Goal: Task Accomplishment & Management: Manage account settings

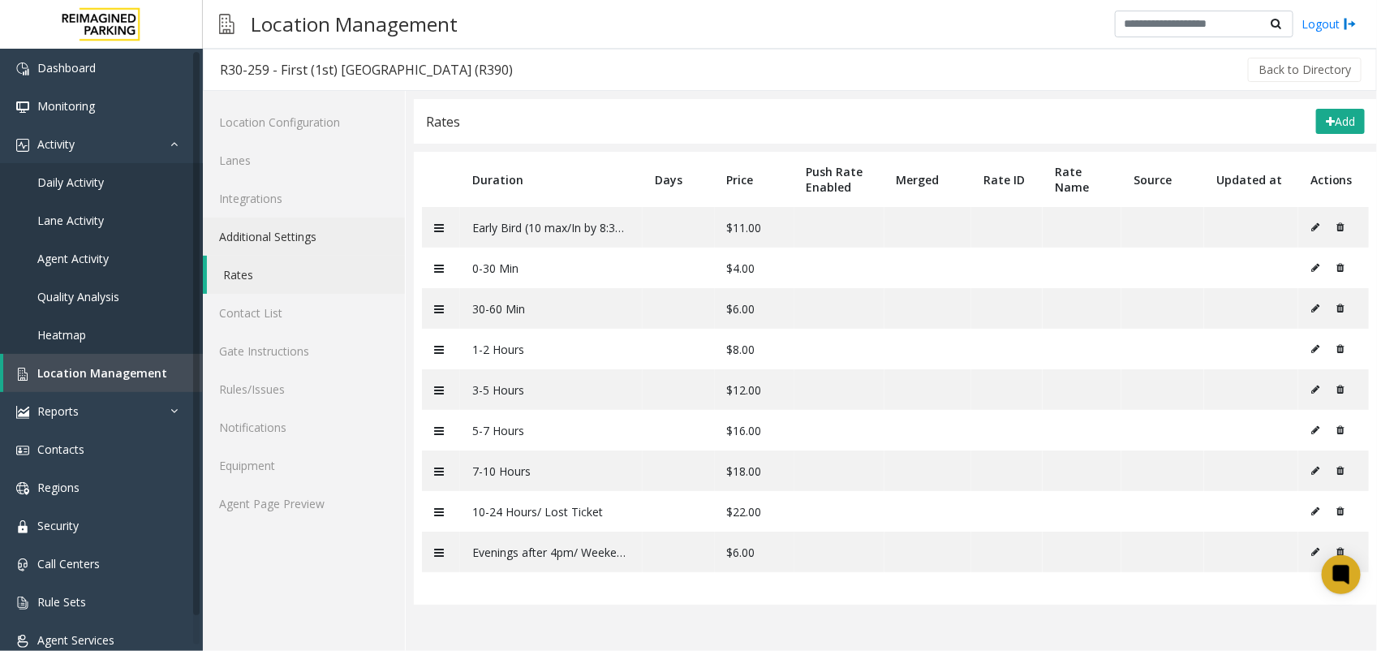
click at [297, 236] on link "Additional Settings" at bounding box center [304, 236] width 202 height 38
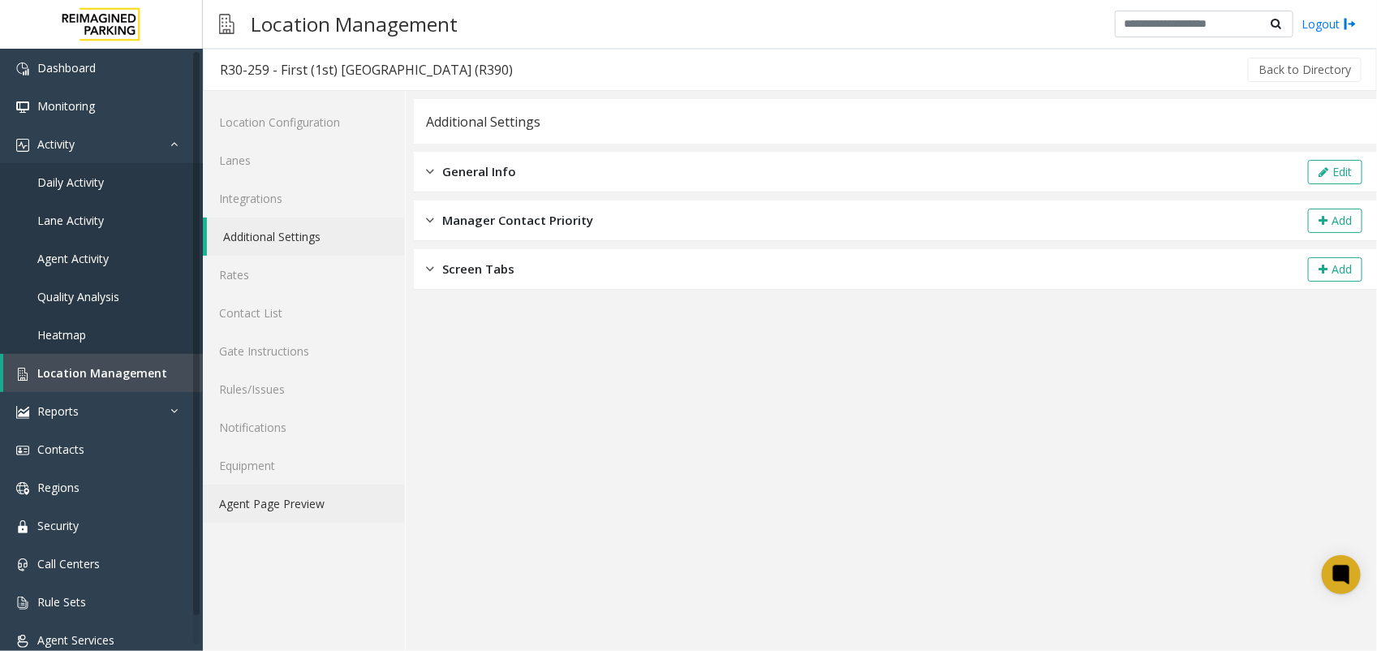
click at [316, 509] on link "Agent Page Preview" at bounding box center [304, 503] width 202 height 38
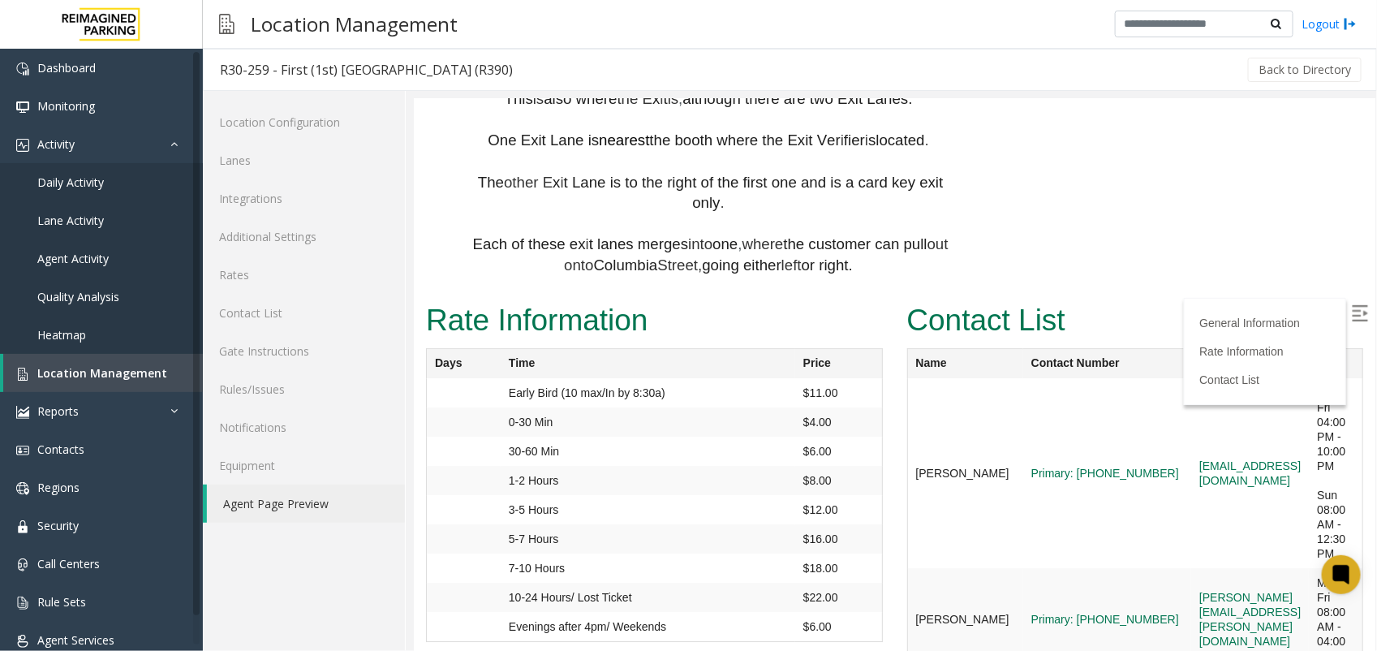
scroll to position [2029, 0]
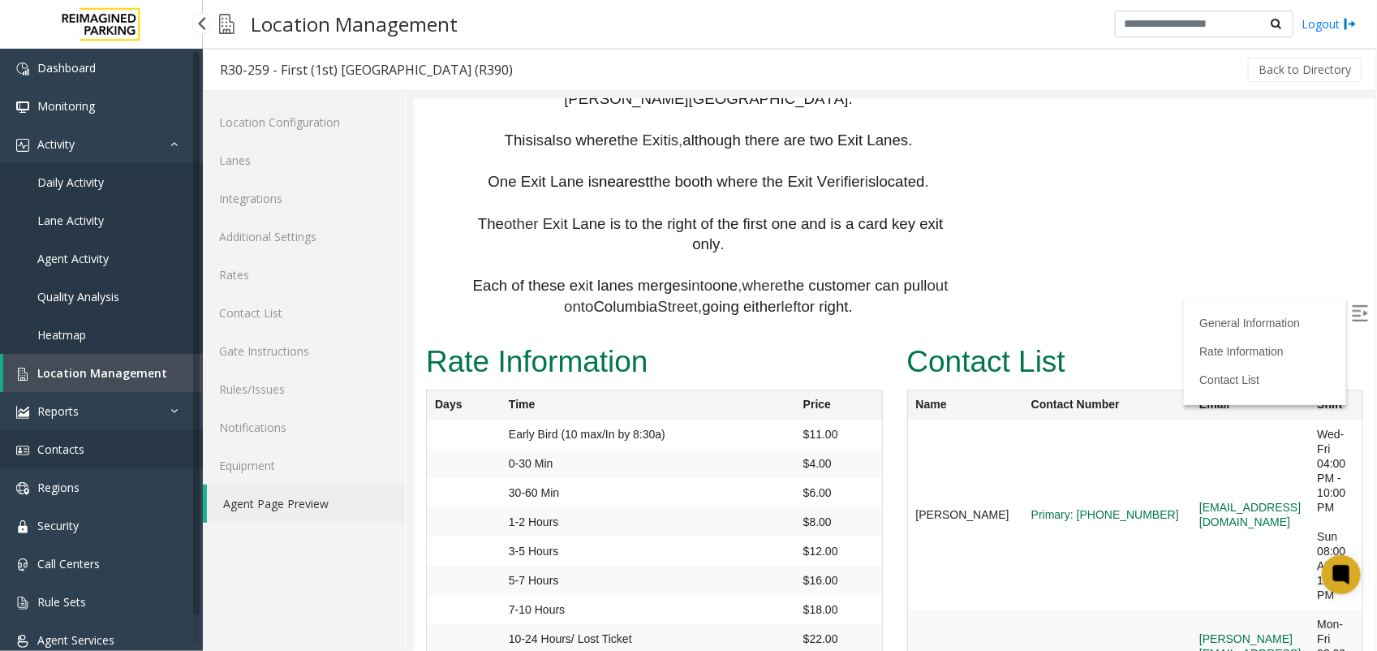
click at [50, 441] on span "Contacts" at bounding box center [60, 448] width 47 height 15
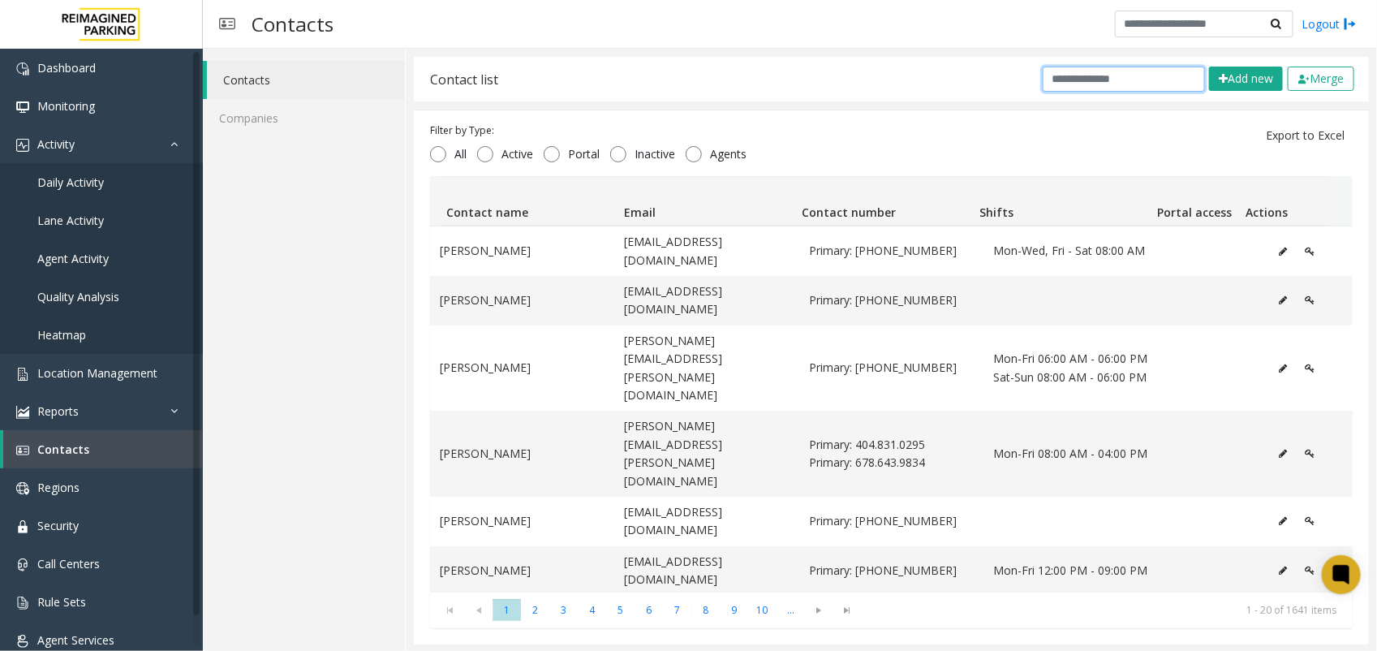
click at [1077, 83] on input "text" at bounding box center [1124, 79] width 162 height 25
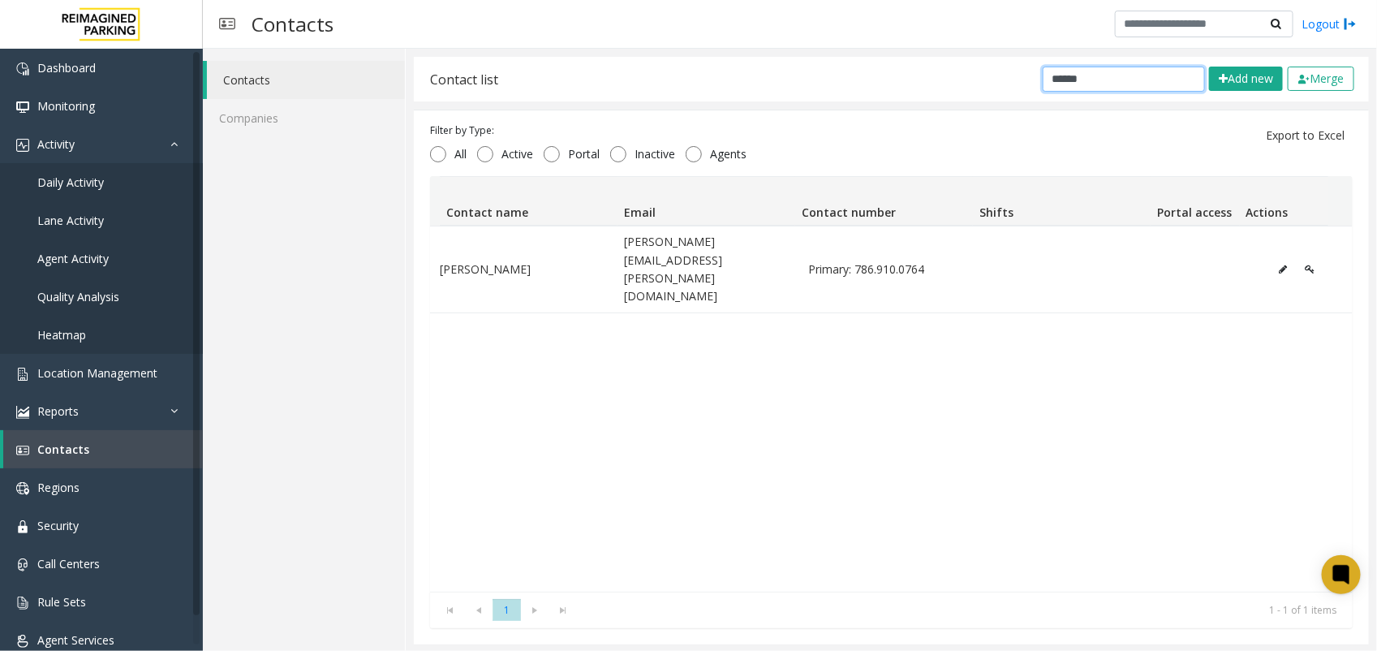
type input "******"
click at [506, 226] on table "[PERSON_NAME] [PERSON_NAME][EMAIL_ADDRESS][PERSON_NAME][DOMAIN_NAME] Primary: 7…" at bounding box center [891, 270] width 923 height 88
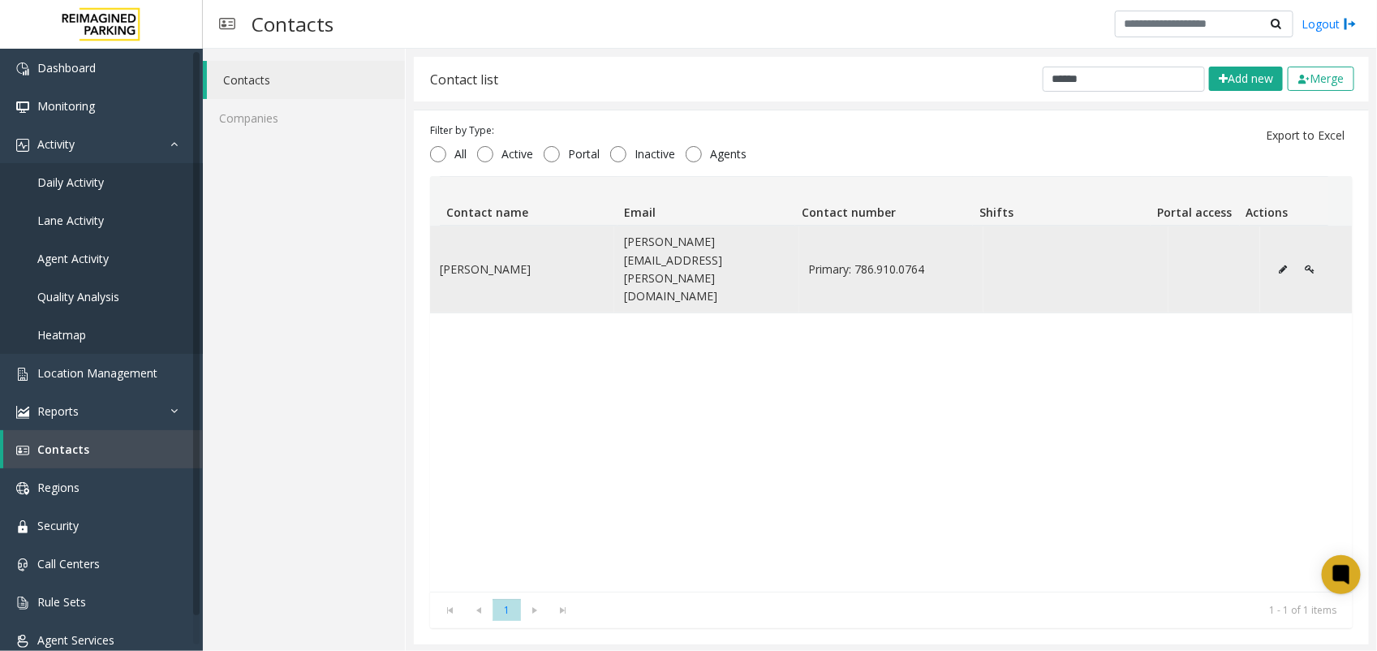
click at [505, 253] on td "[PERSON_NAME]" at bounding box center [522, 269] width 184 height 86
click at [1270, 257] on button "Data table" at bounding box center [1283, 269] width 26 height 24
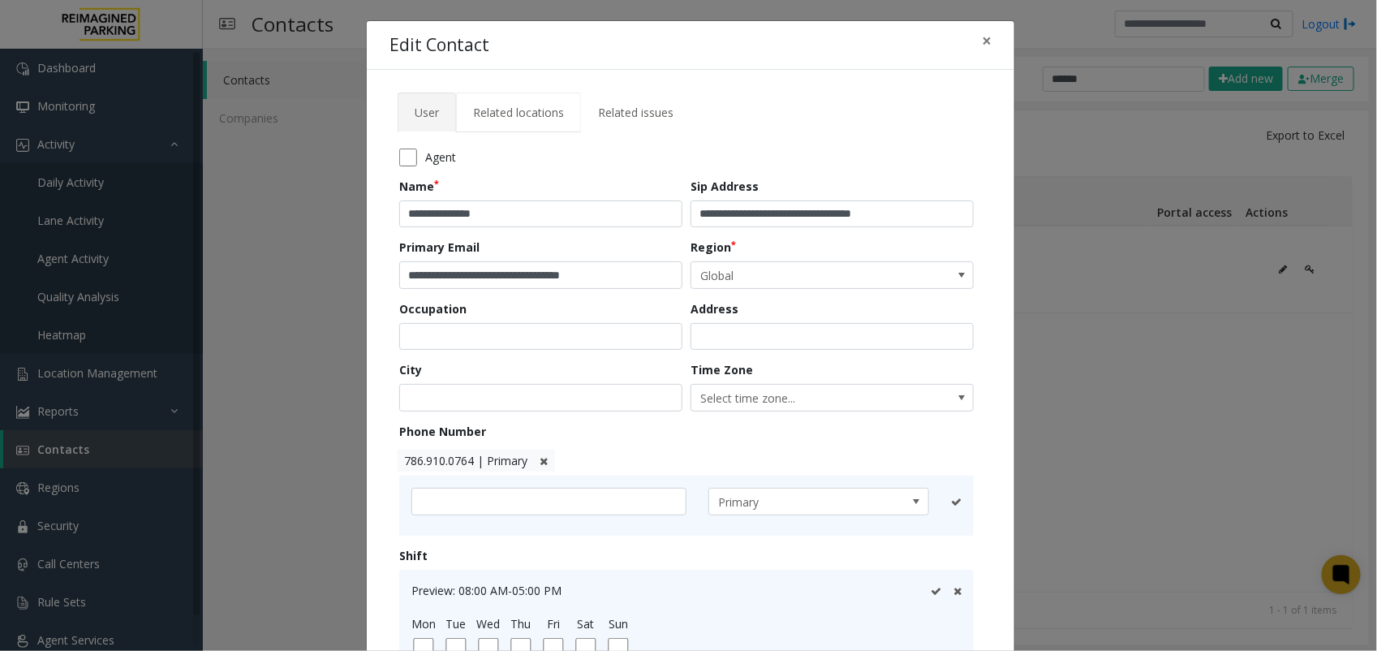
click at [529, 111] on span "Related locations" at bounding box center [518, 112] width 91 height 15
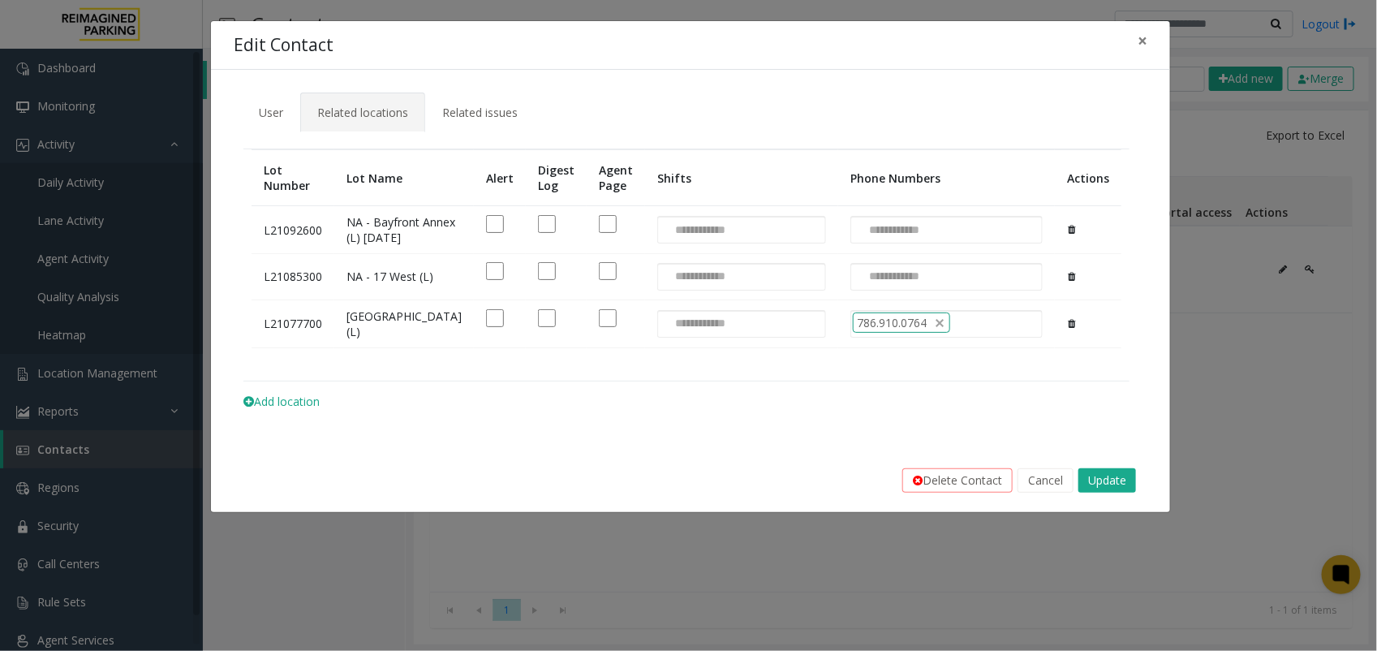
click at [229, 203] on div "**********" at bounding box center [690, 259] width 959 height 379
click at [1262, 419] on div "**********" at bounding box center [688, 325] width 1377 height 651
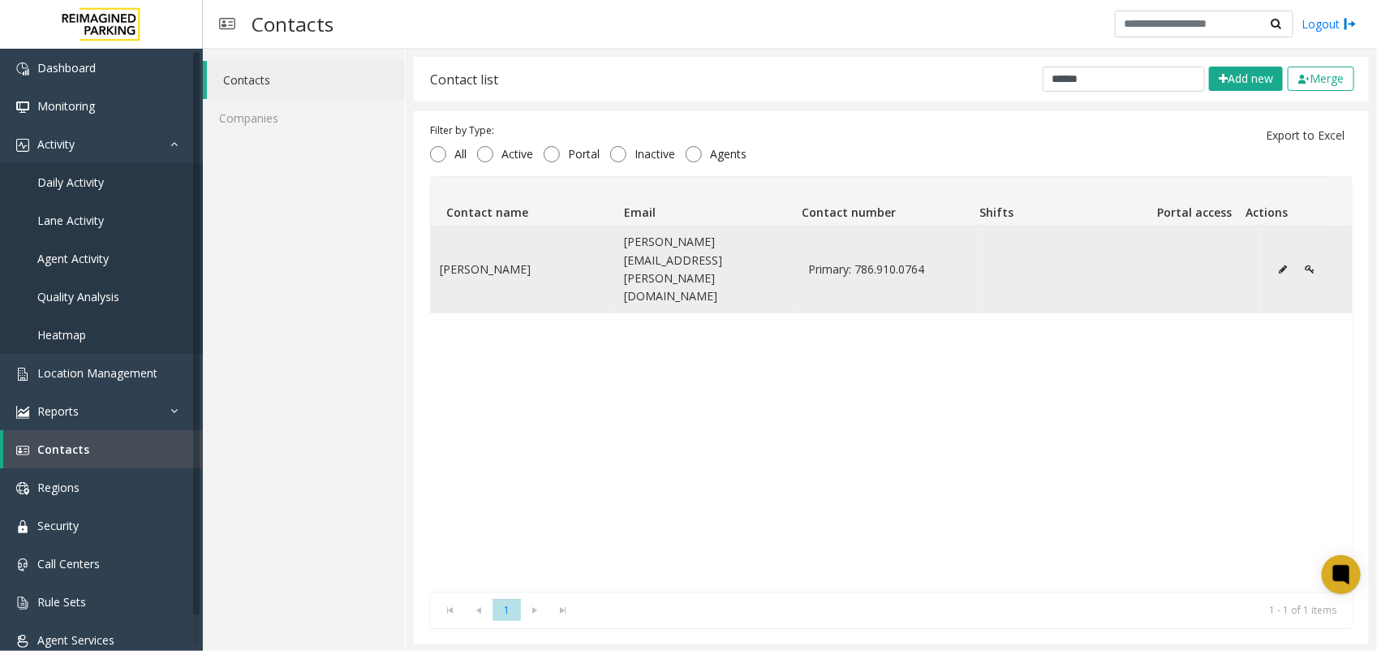
click at [1270, 257] on button "Data table" at bounding box center [1283, 269] width 26 height 24
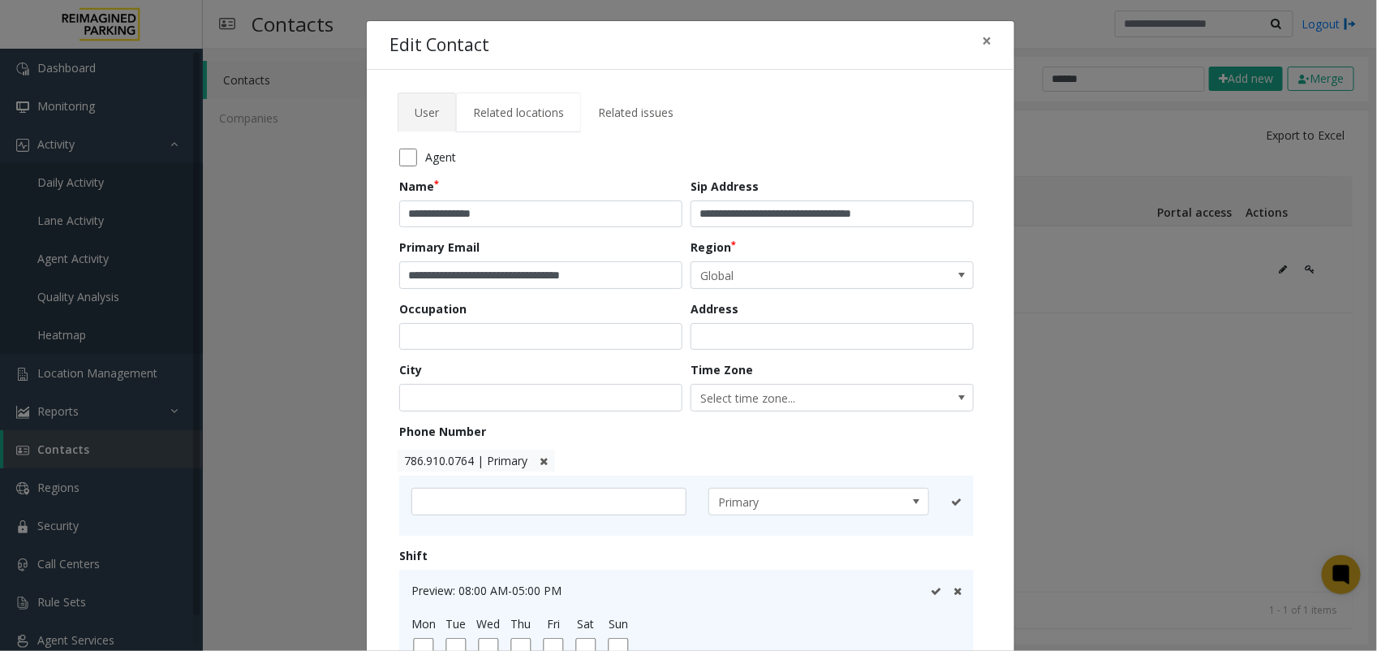
click at [517, 110] on span "Related locations" at bounding box center [518, 112] width 91 height 15
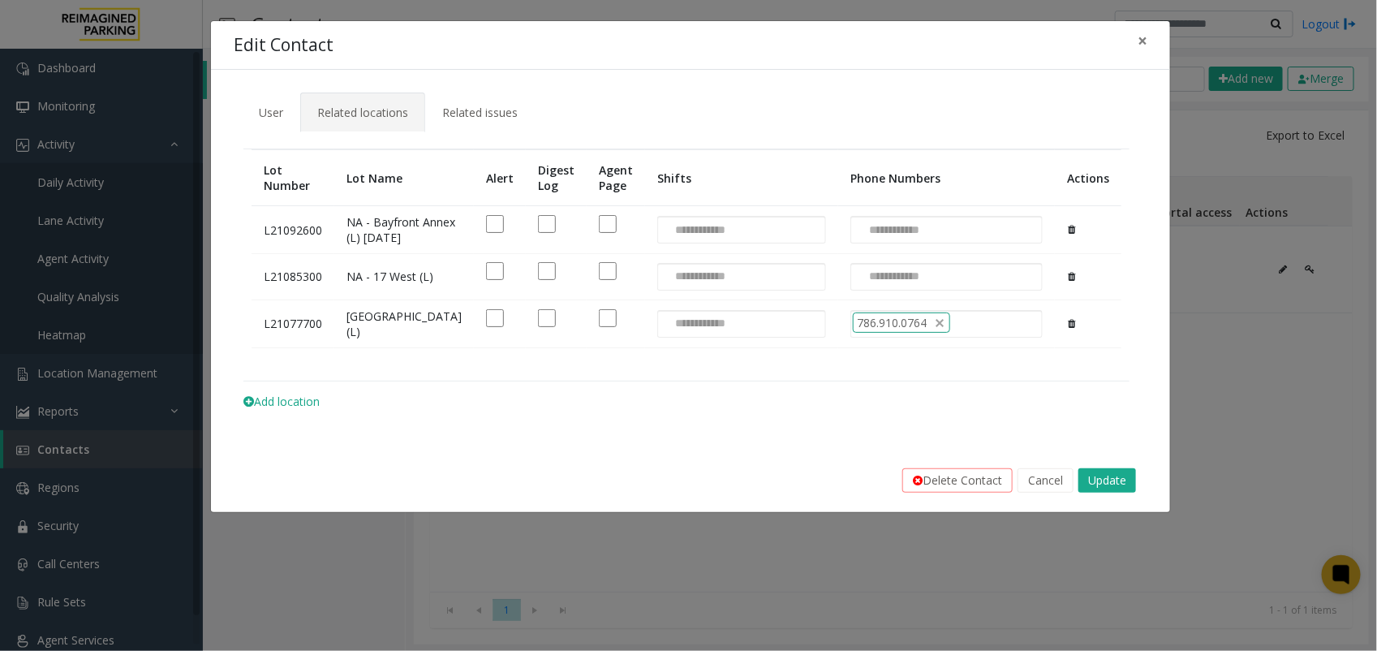
click at [274, 69] on div "Edit Contact ×" at bounding box center [690, 45] width 959 height 49
click at [1198, 432] on div "**********" at bounding box center [688, 325] width 1377 height 651
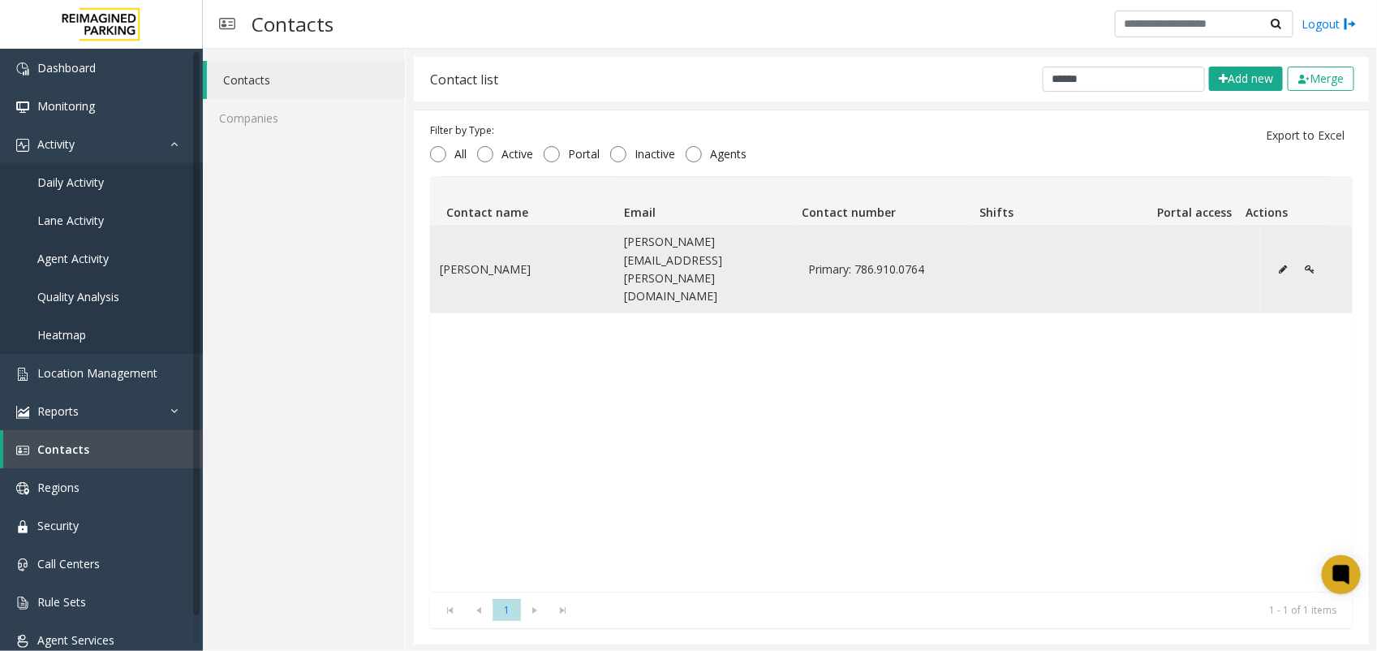
click at [1270, 257] on button "Data table" at bounding box center [1283, 269] width 26 height 24
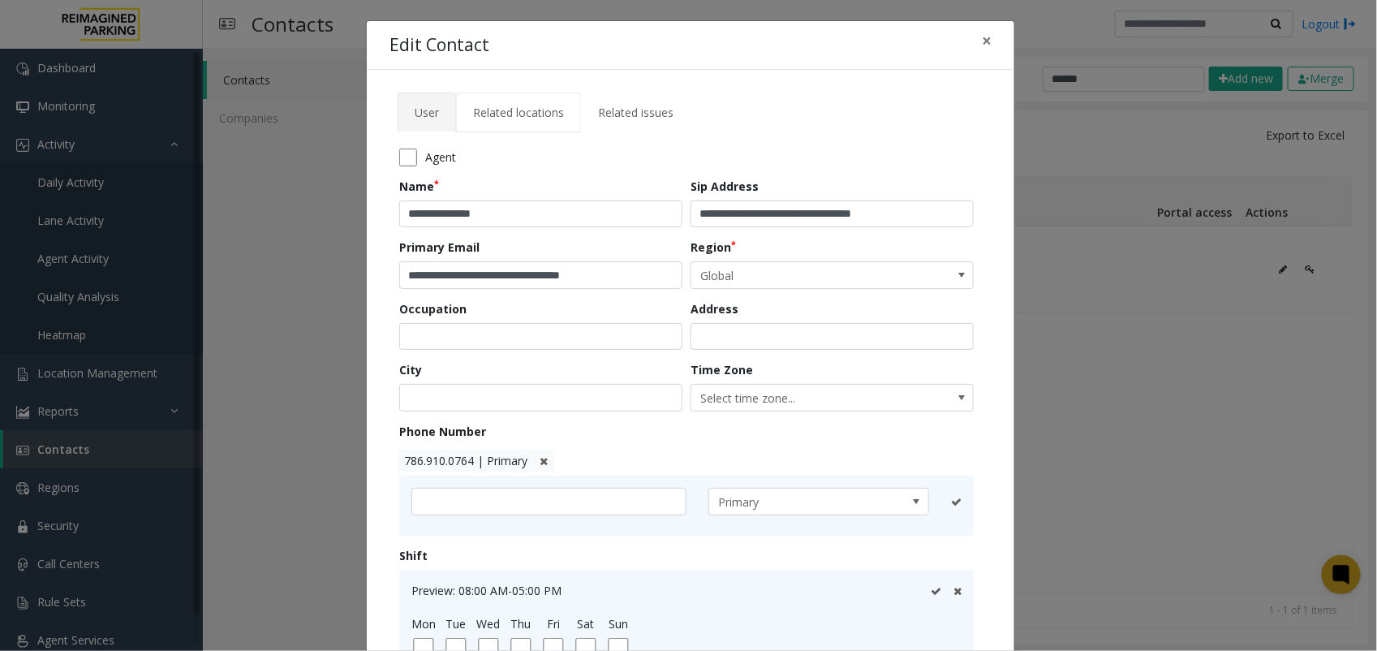
click at [516, 114] on span "Related locations" at bounding box center [518, 112] width 91 height 15
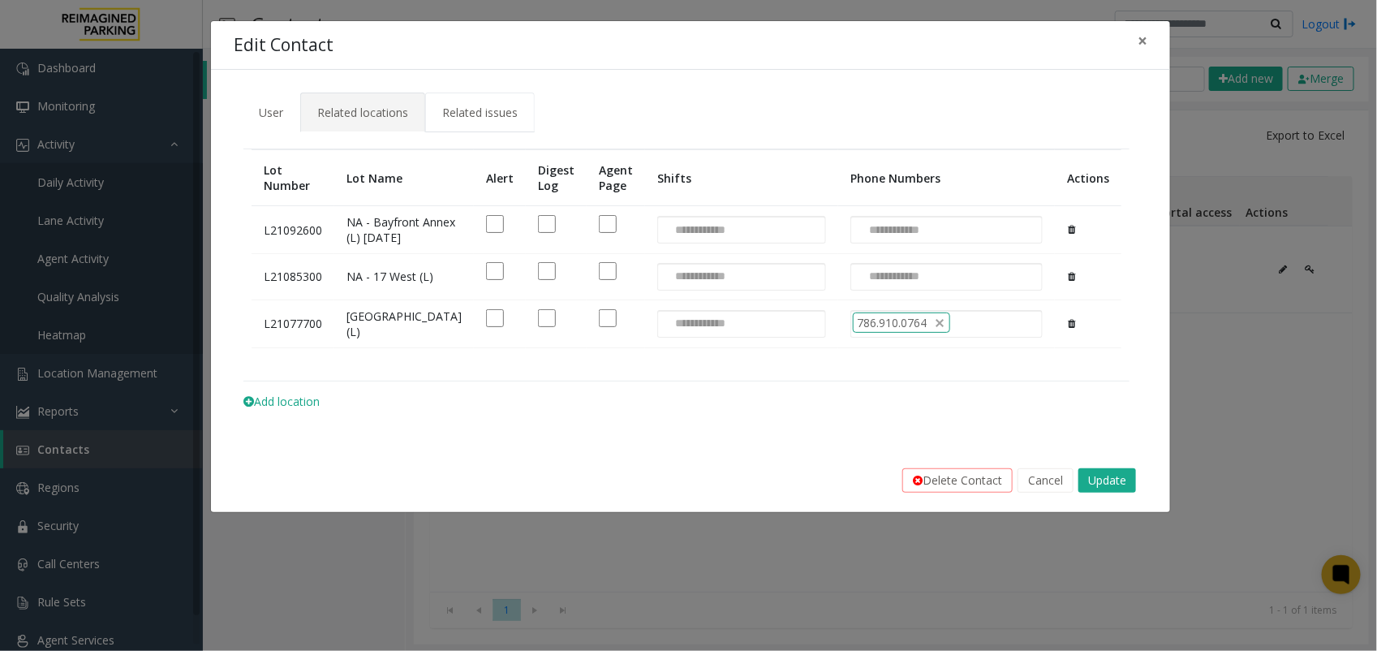
click at [451, 110] on span "Related issues" at bounding box center [479, 112] width 75 height 15
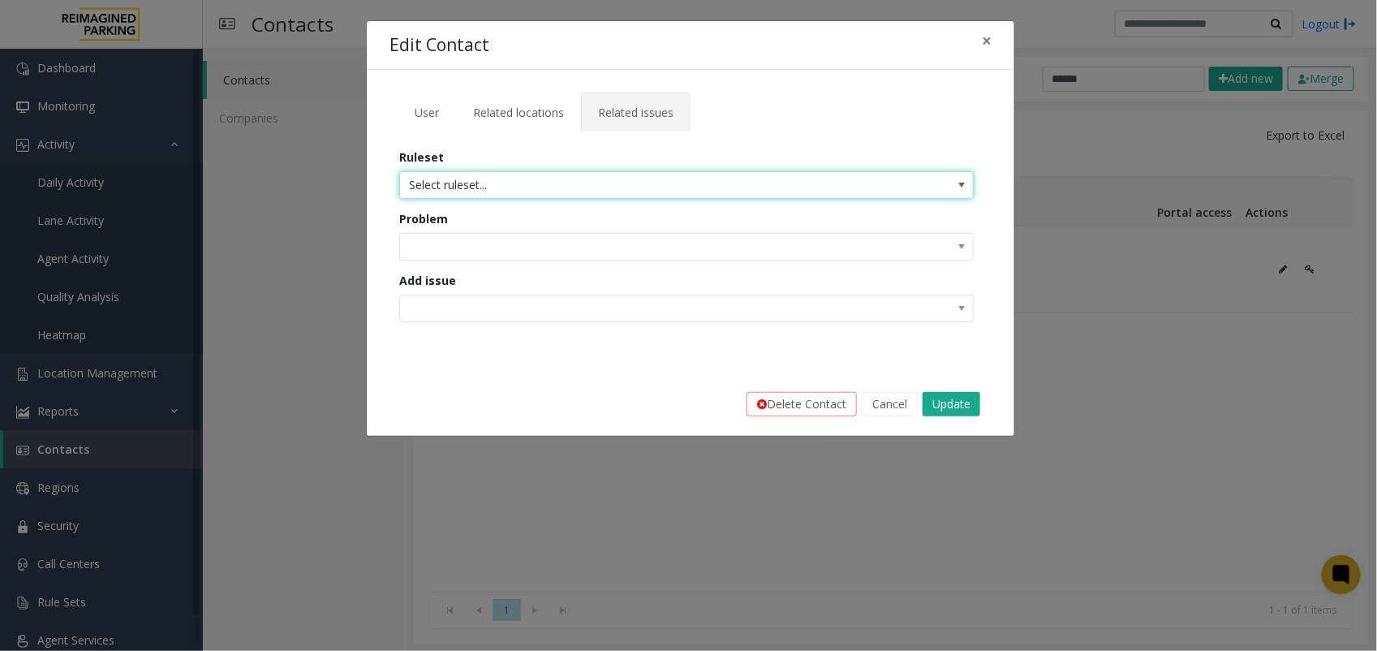
click at [554, 188] on span "Select ruleset..." at bounding box center [629, 185] width 458 height 26
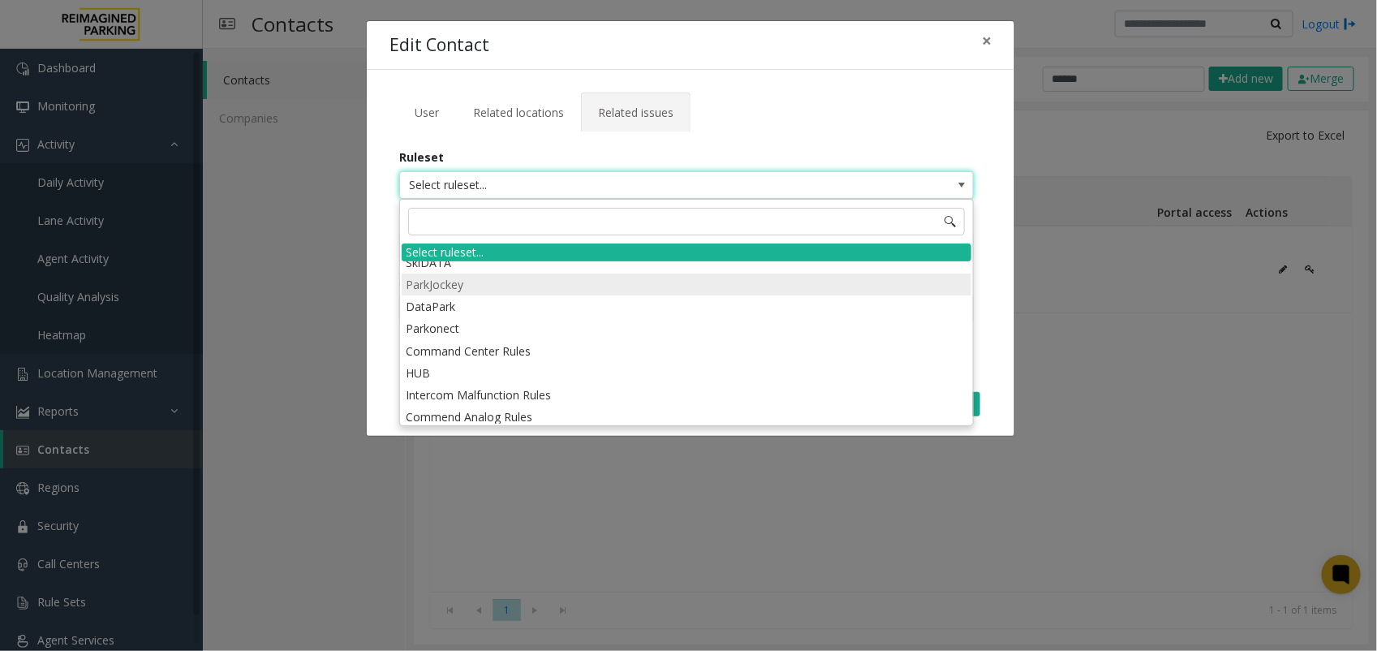
scroll to position [85, 0]
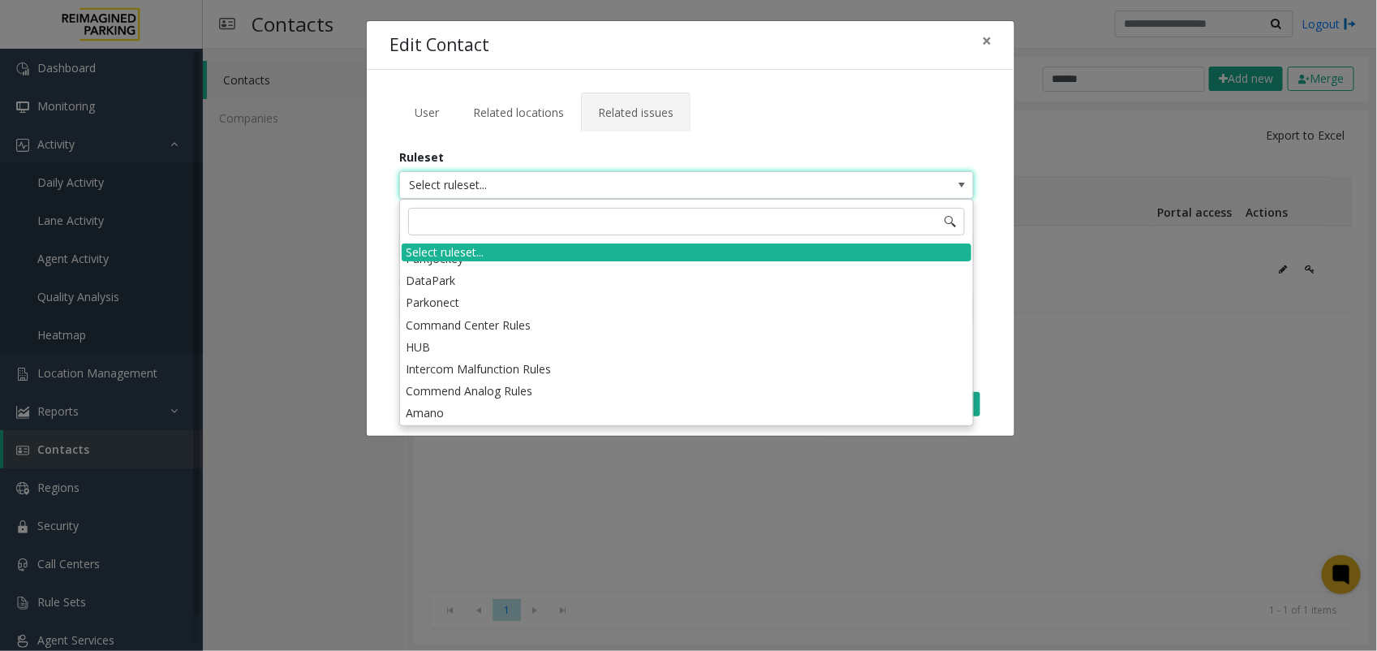
click at [805, 96] on ul "User Related locations Related issues" at bounding box center [691, 106] width 586 height 28
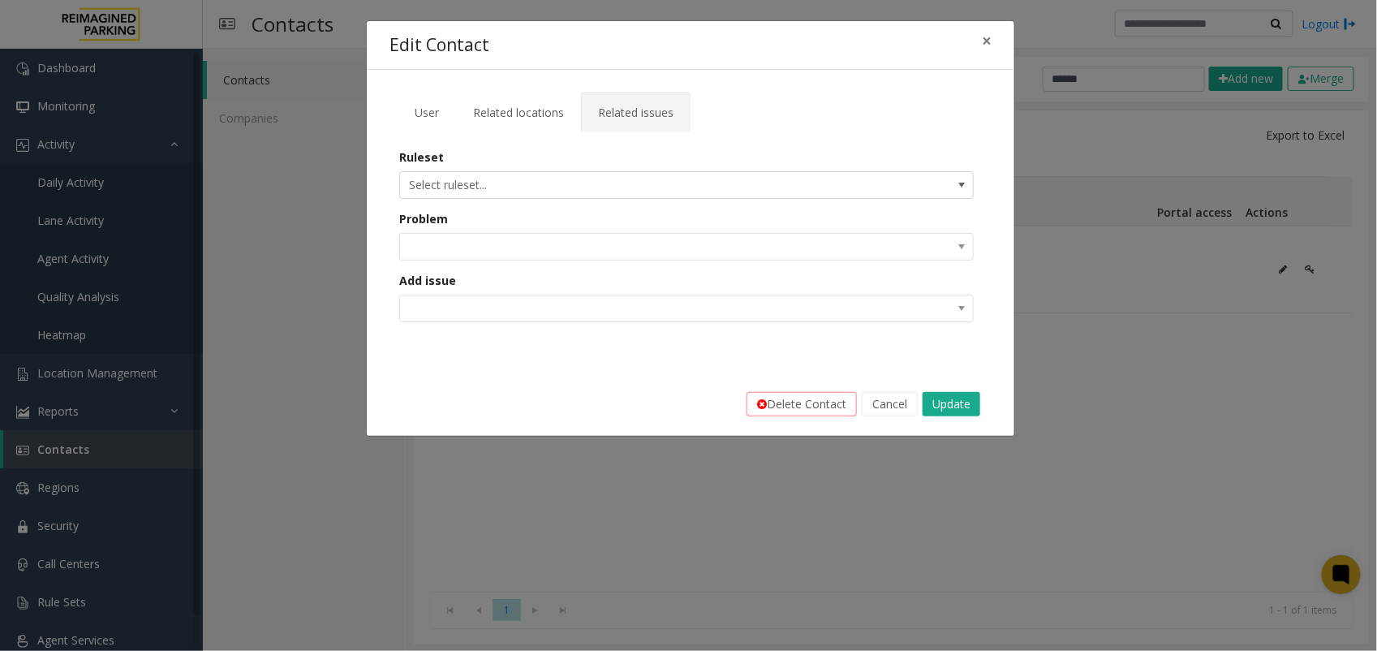
click at [619, 254] on kendo-dropdownlist at bounding box center [686, 247] width 574 height 28
click at [625, 242] on kendo-dropdownlist at bounding box center [686, 247] width 574 height 28
click at [954, 254] on kendo-dropdownlist at bounding box center [686, 247] width 574 height 28
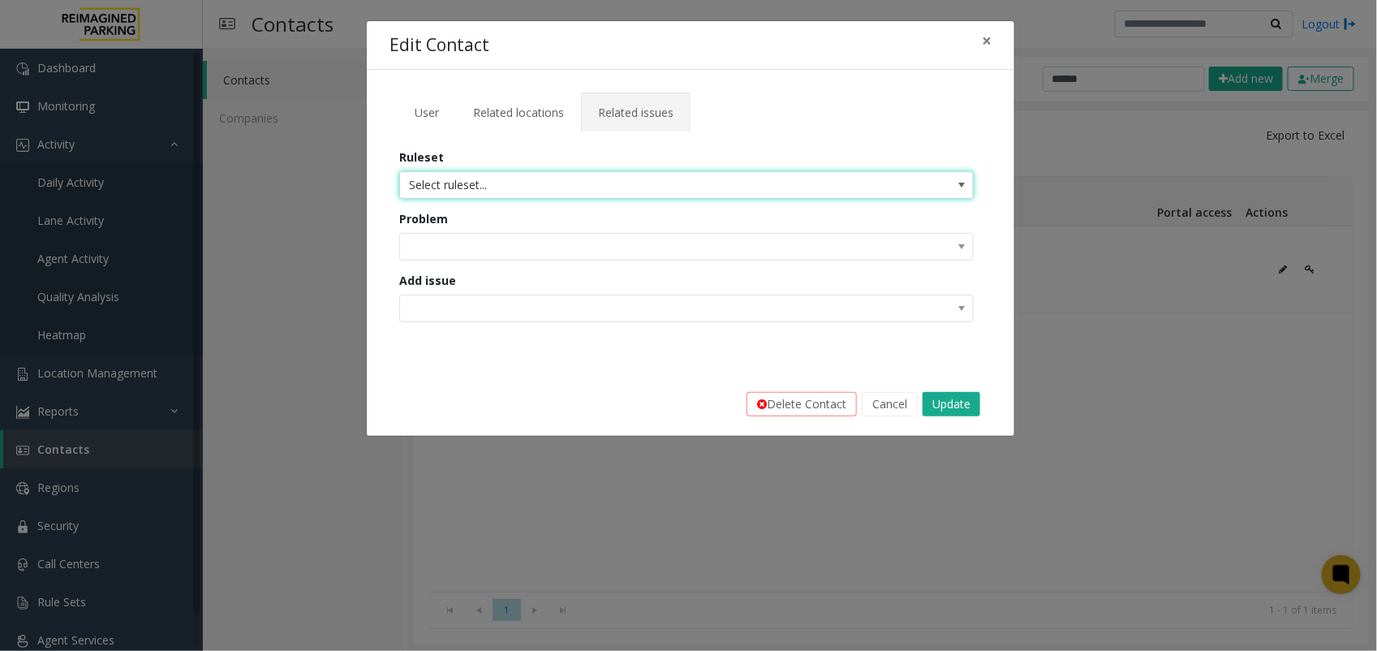
click at [882, 180] on span "Select ruleset..." at bounding box center [686, 185] width 574 height 28
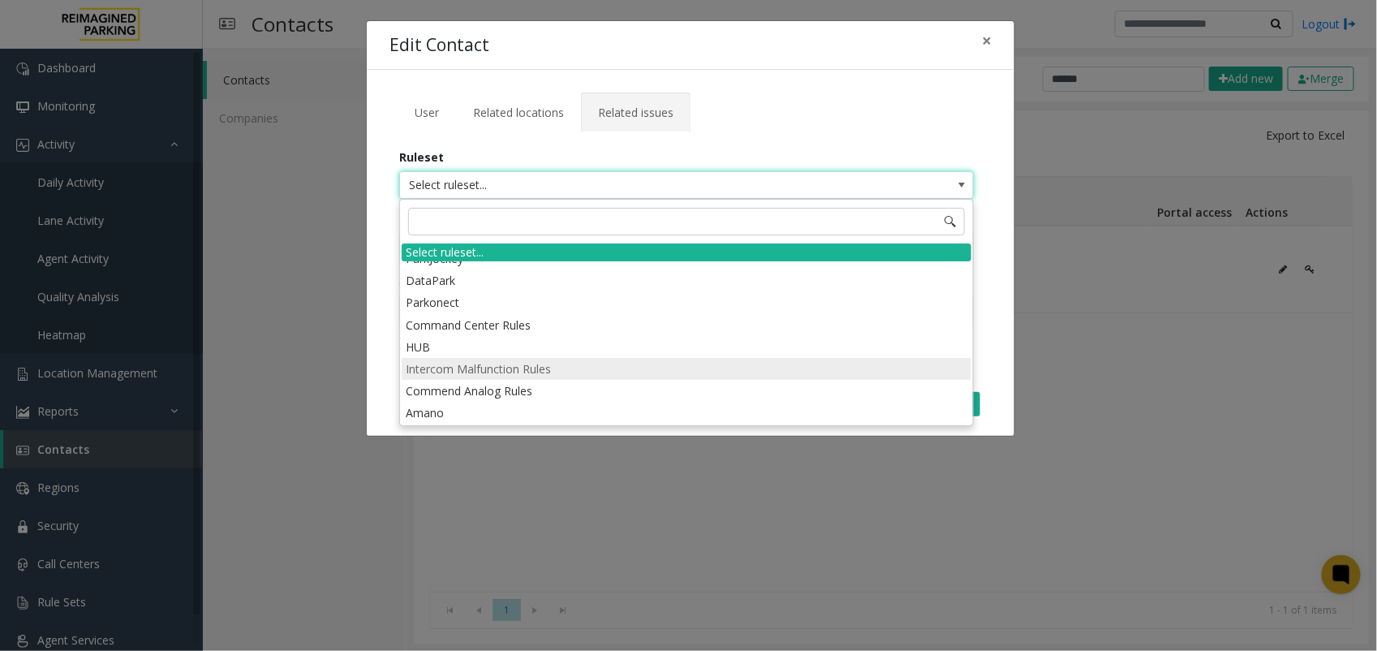
scroll to position [0, 0]
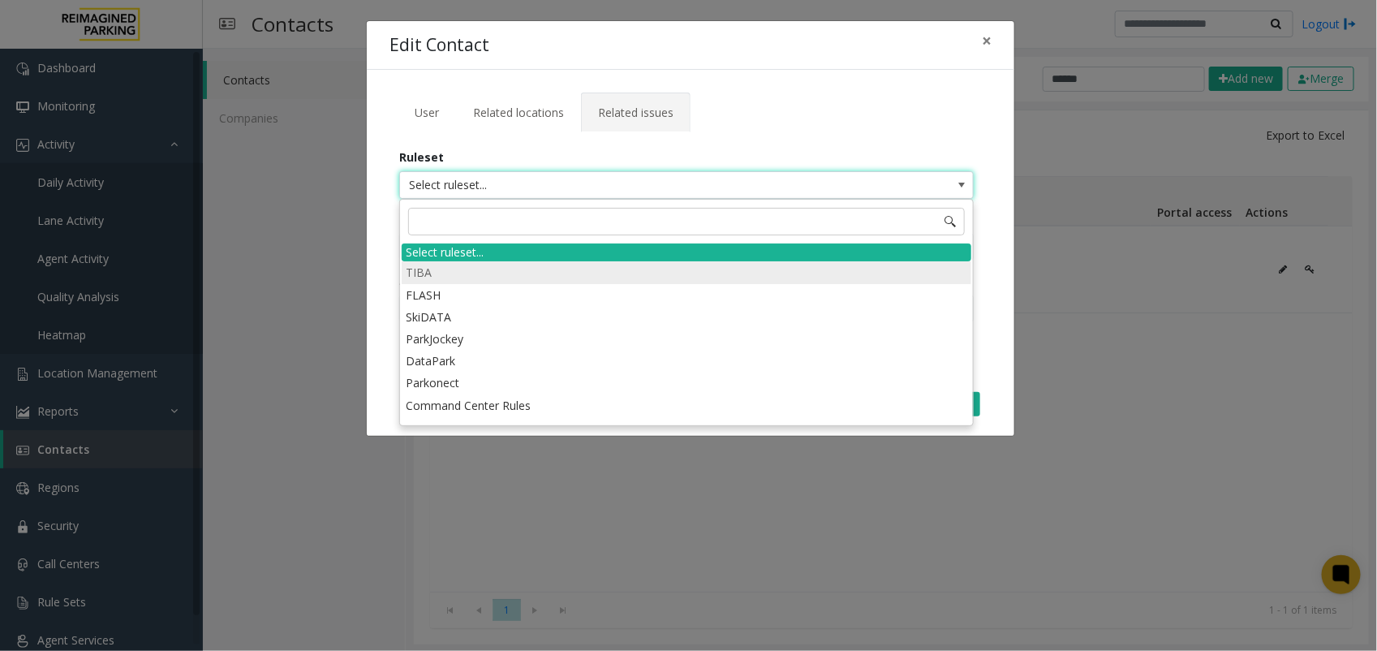
click at [508, 269] on li "TIBA" at bounding box center [687, 272] width 570 height 22
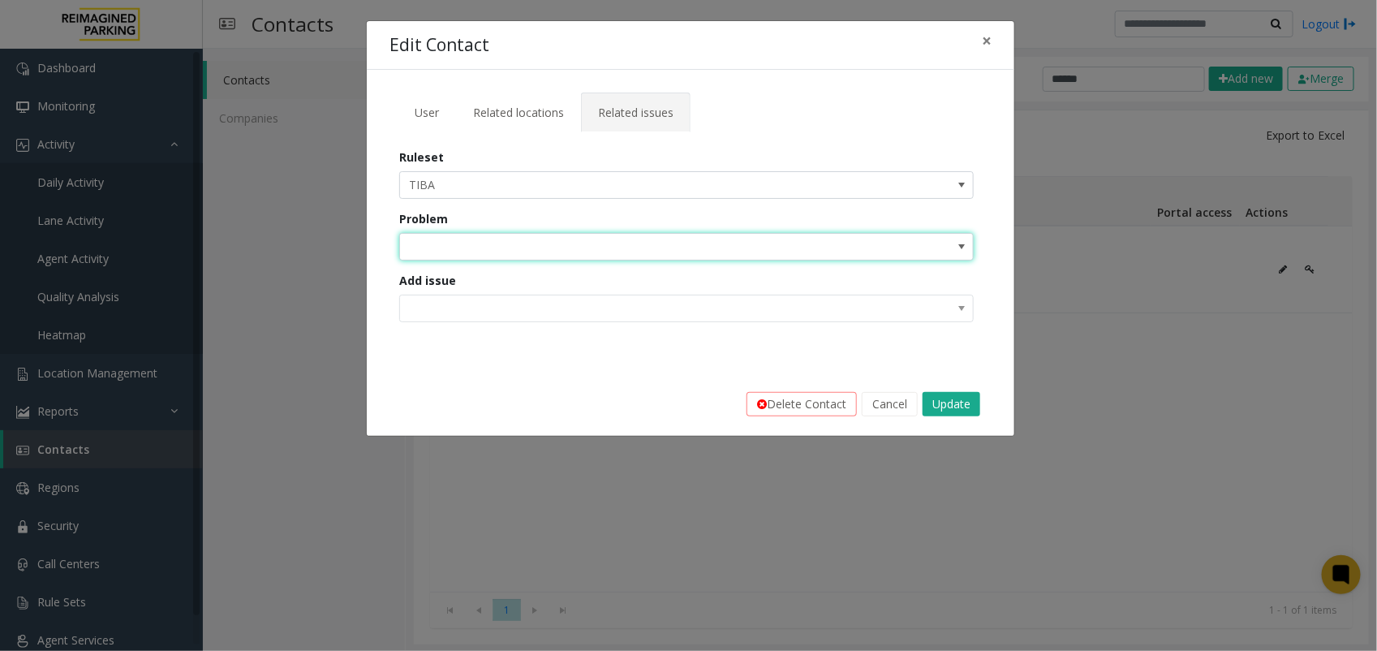
click at [639, 256] on span at bounding box center [629, 247] width 458 height 26
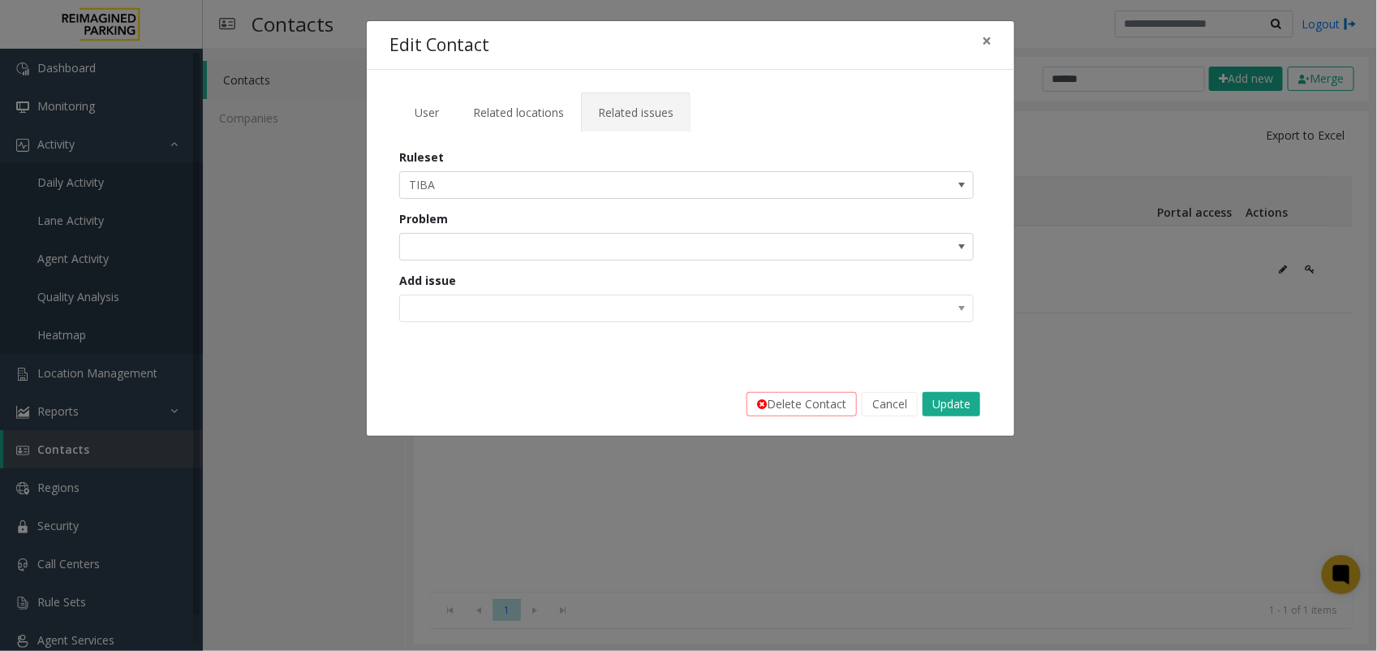
click at [775, 148] on div "Ruleset TIBA" at bounding box center [690, 173] width 583 height 50
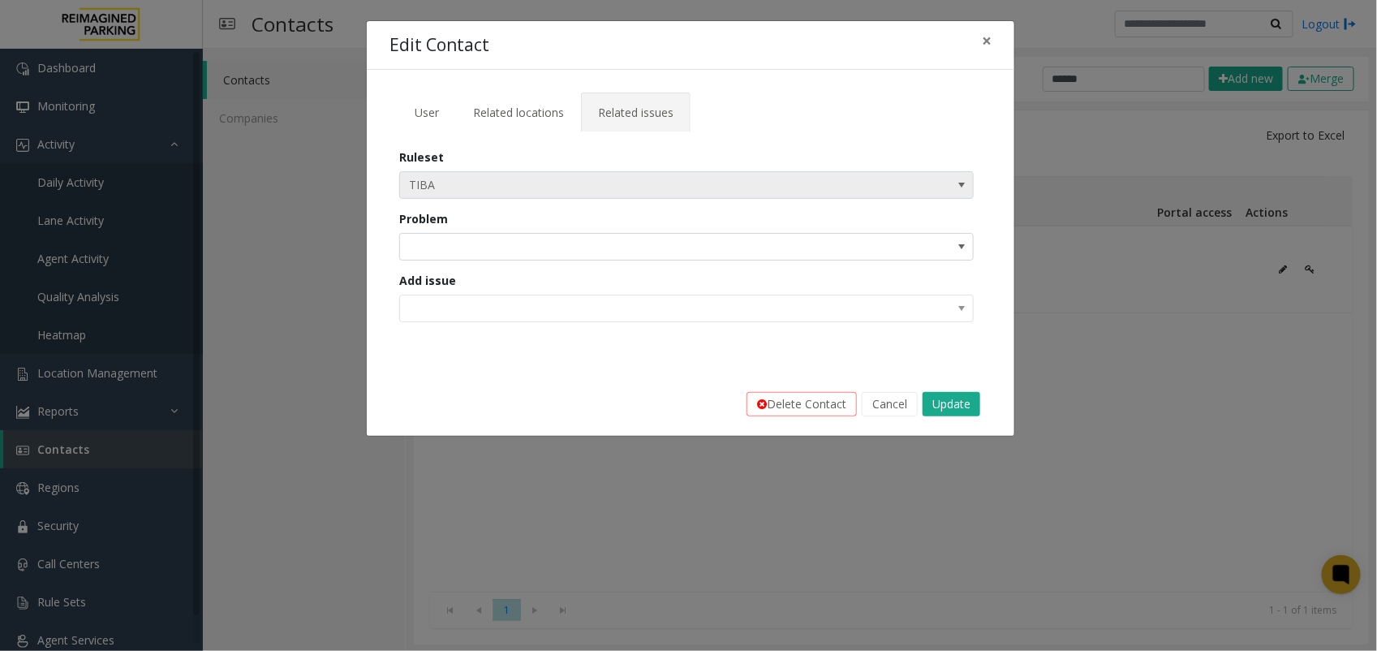
click at [743, 179] on span "TIBA" at bounding box center [629, 185] width 458 height 26
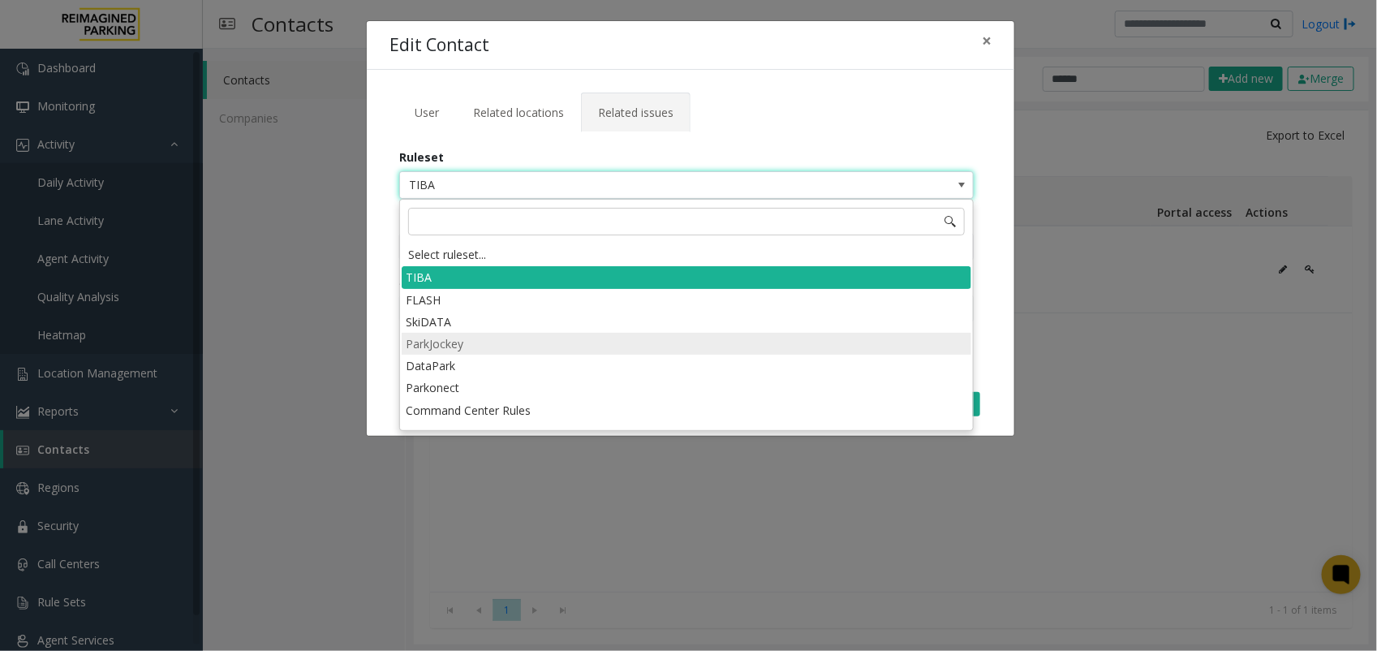
scroll to position [85, 0]
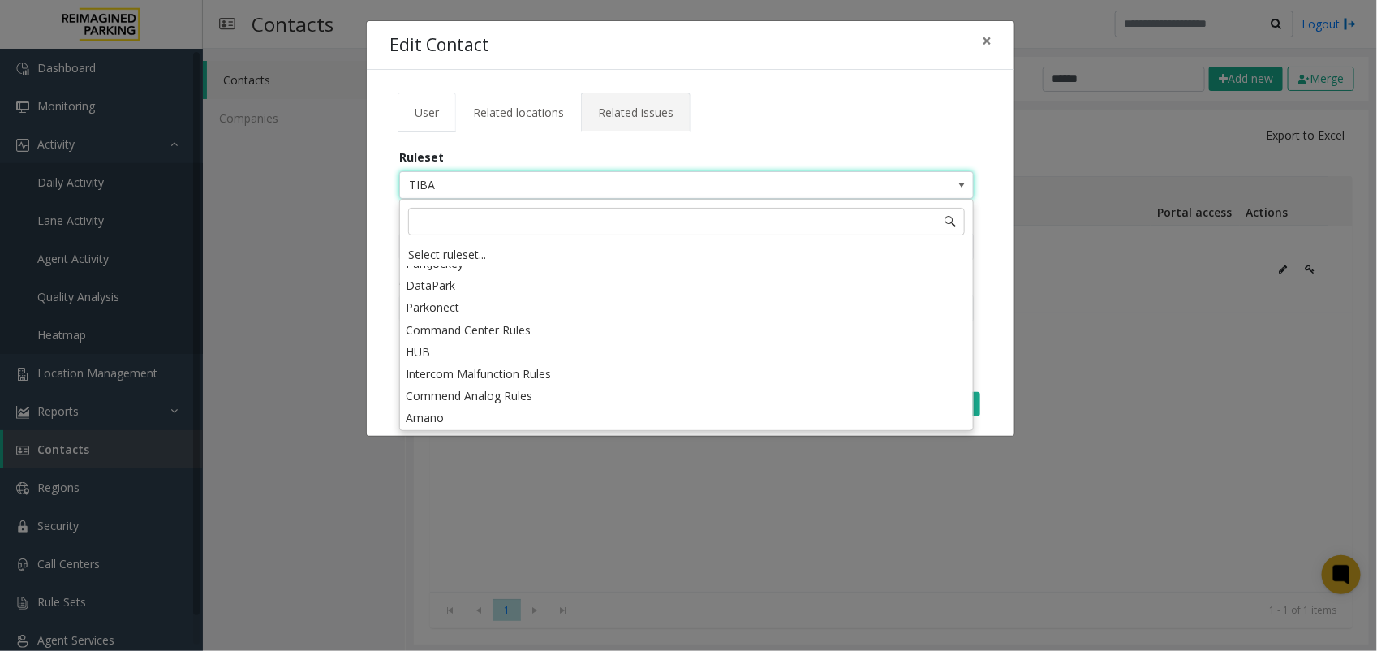
click at [438, 108] on span "User" at bounding box center [427, 112] width 24 height 15
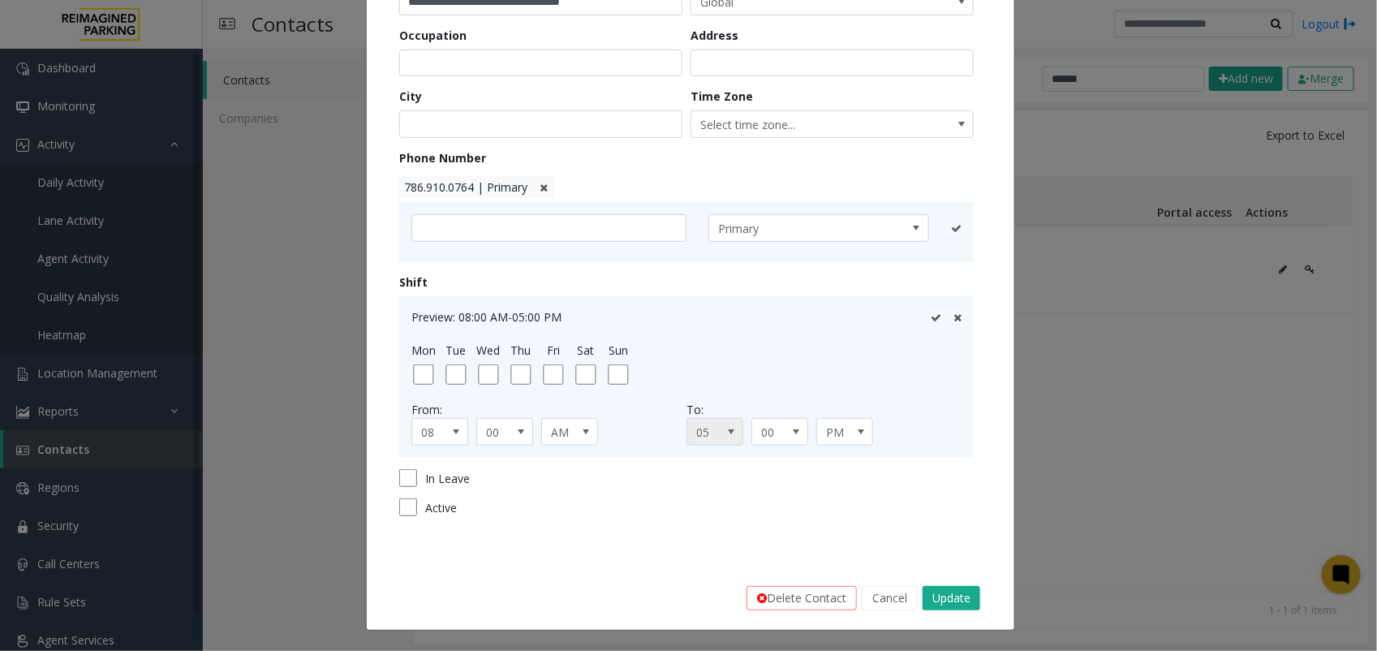
scroll to position [0, 0]
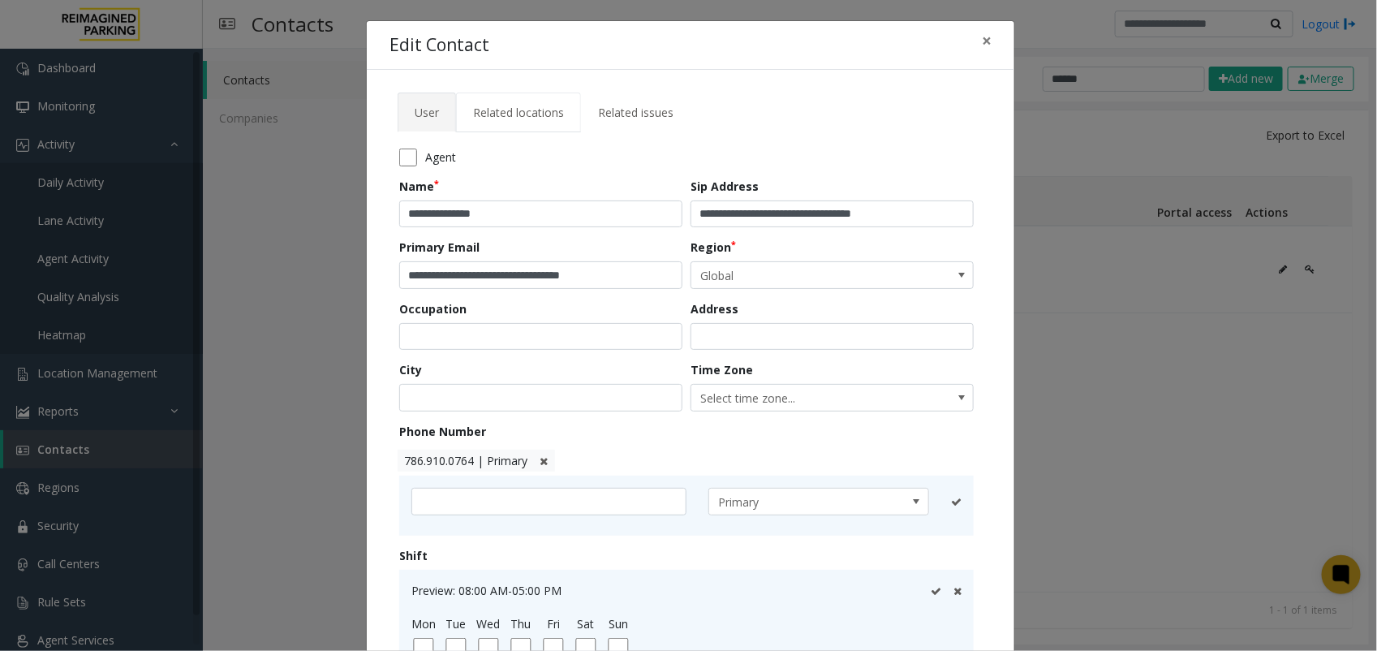
click at [513, 118] on span "Related locations" at bounding box center [518, 112] width 91 height 15
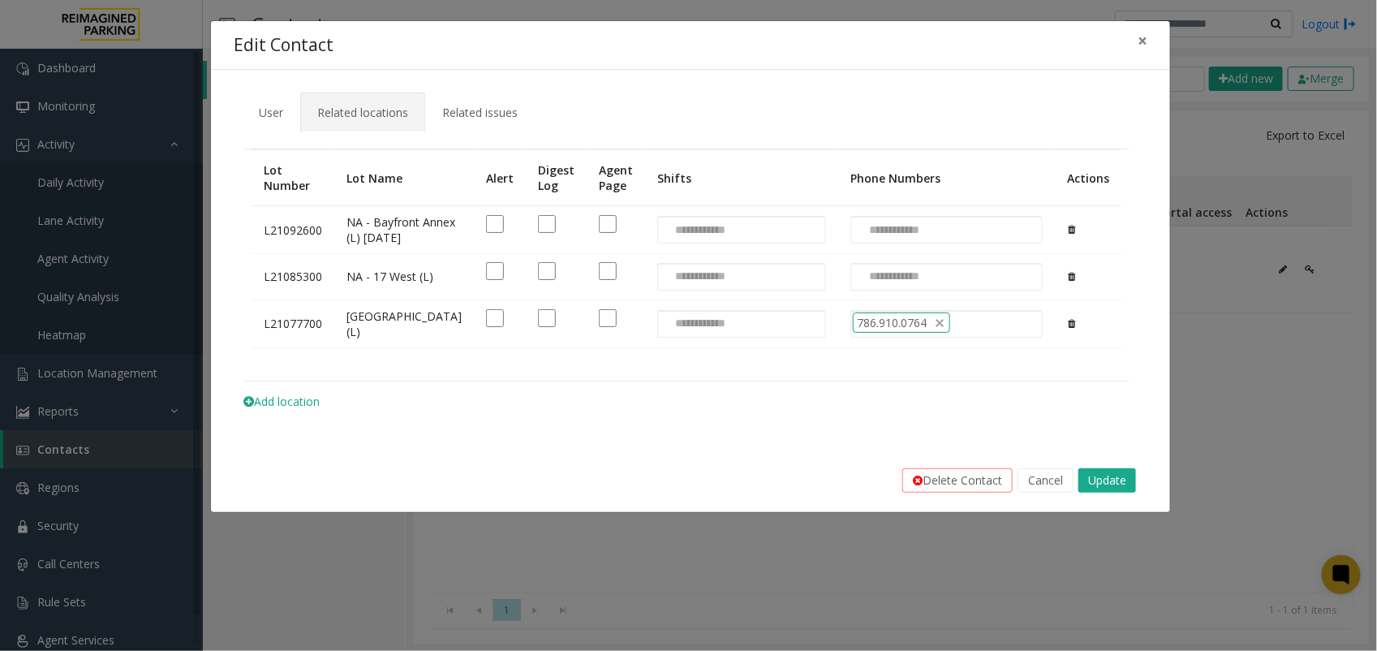
click at [757, 127] on tabset "**********" at bounding box center [691, 258] width 914 height 333
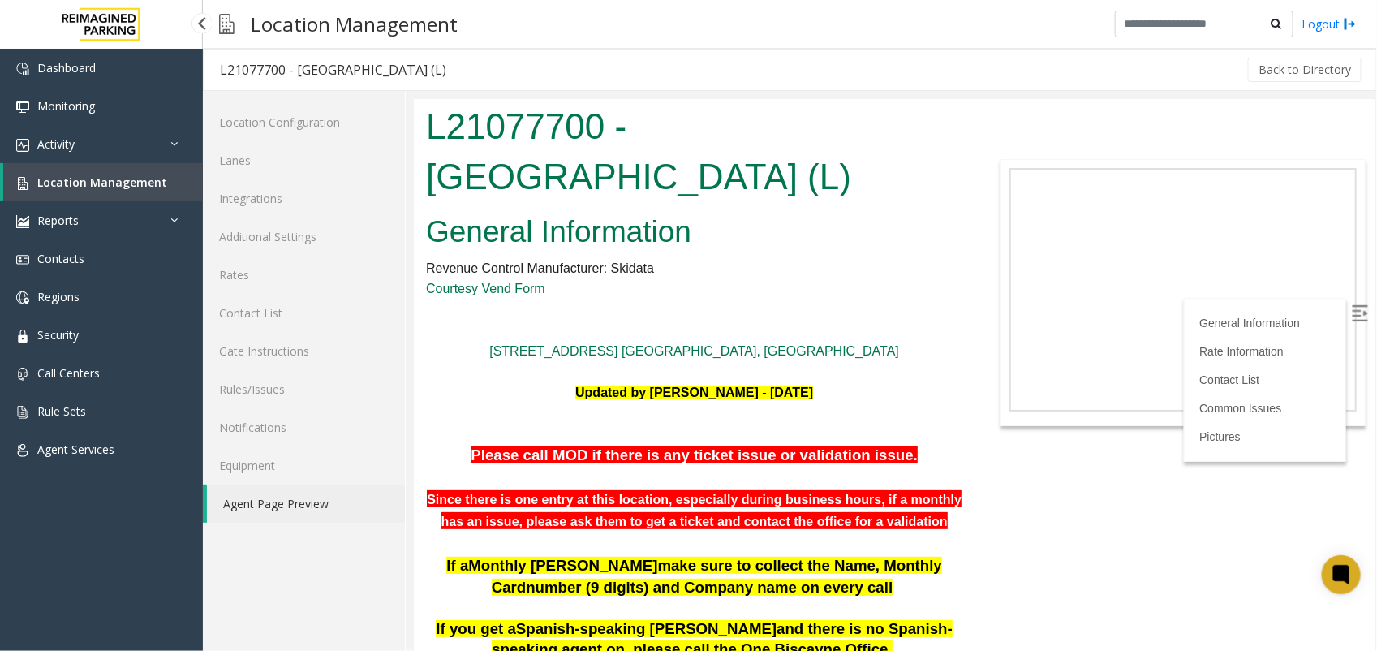
click at [118, 184] on span "Location Management" at bounding box center [102, 181] width 130 height 15
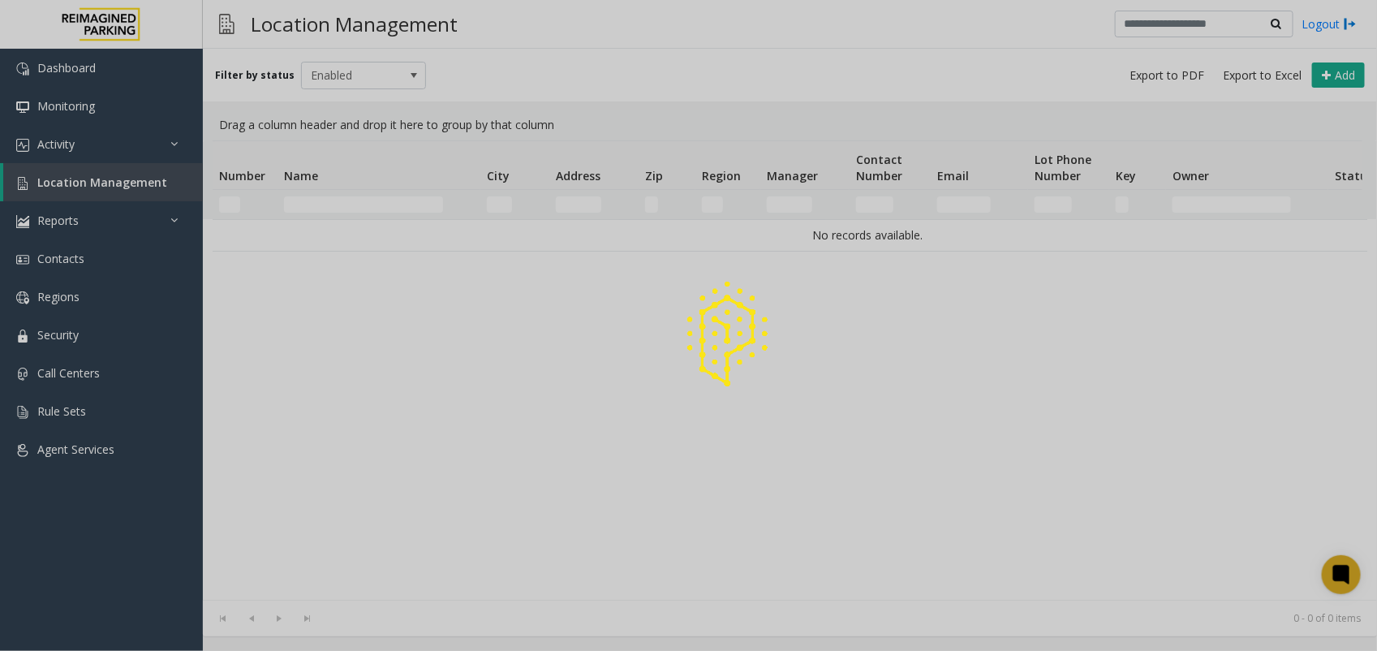
click at [325, 209] on div at bounding box center [688, 325] width 1377 height 651
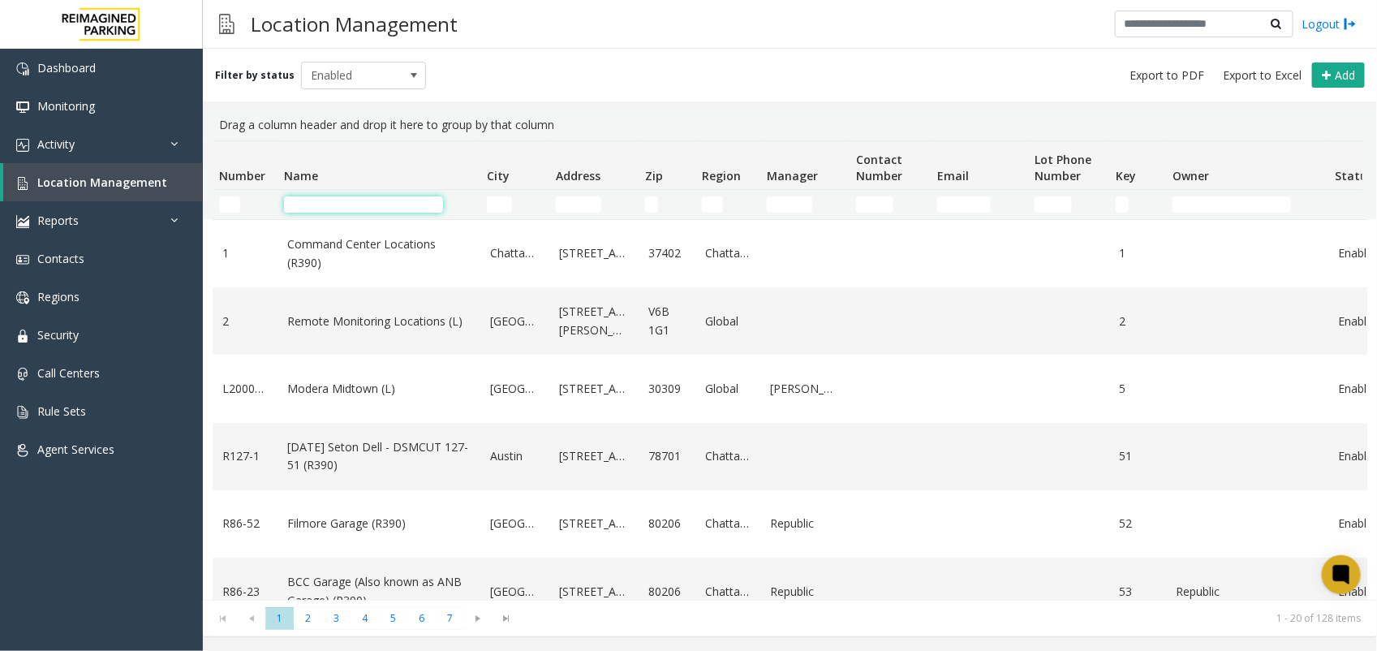
click at [325, 209] on input "Name Filter" at bounding box center [363, 204] width 159 height 16
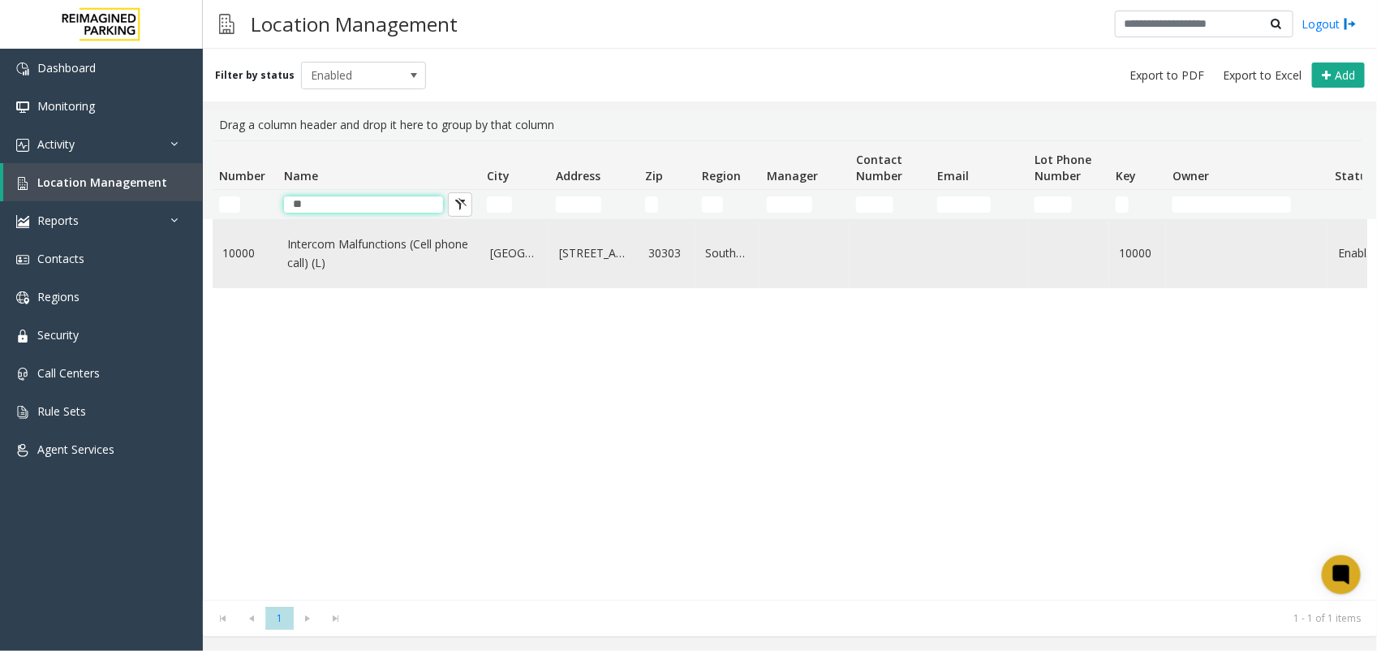
type input "*"
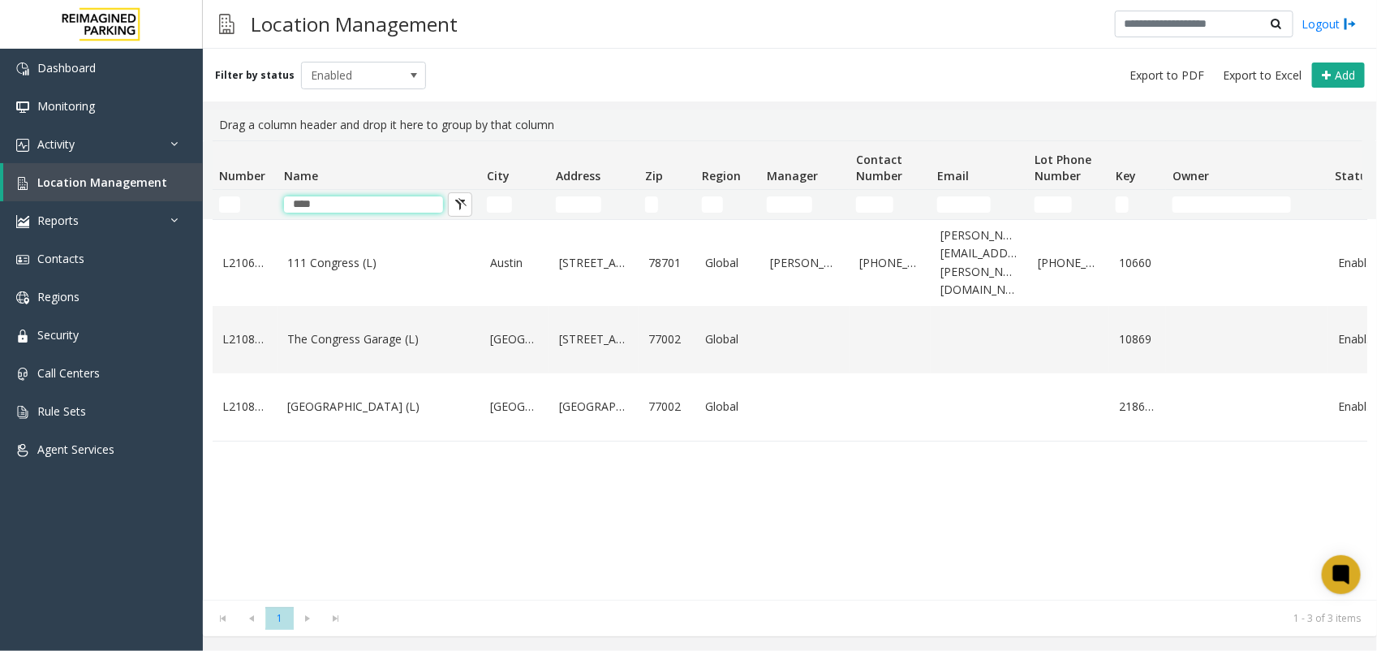
type input "****"
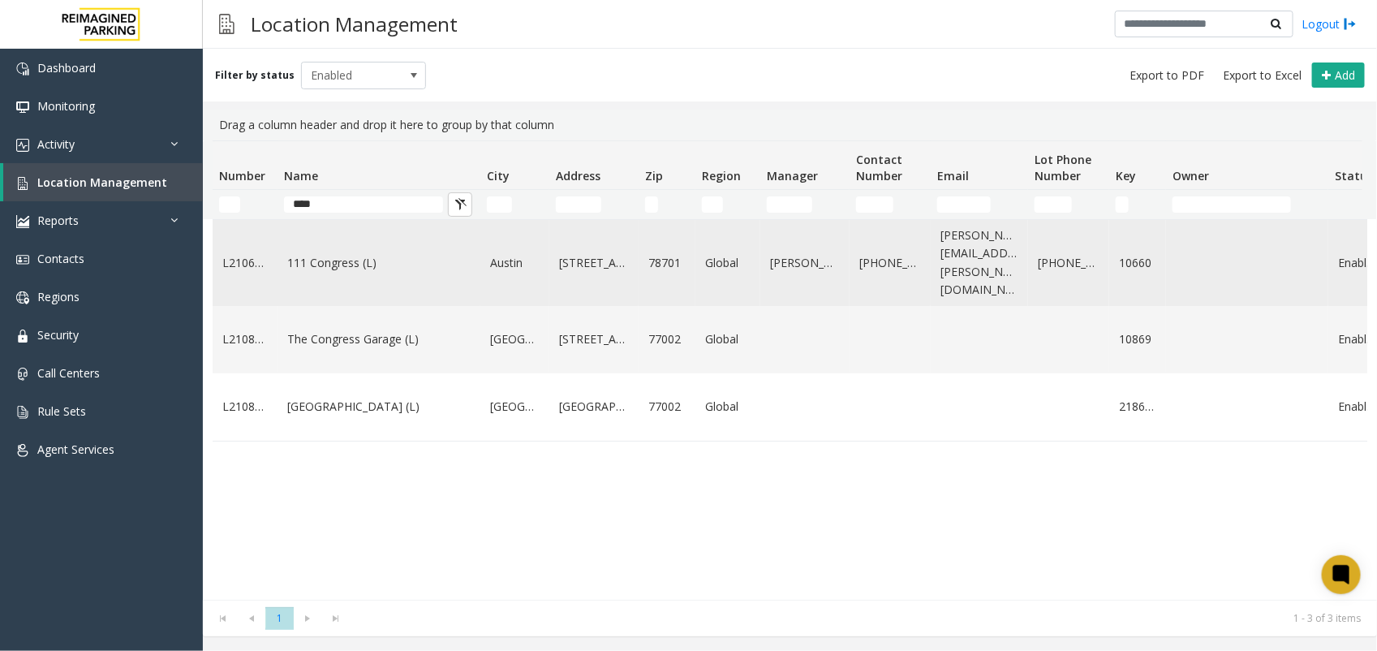
click at [351, 254] on link "111 Congress (L)" at bounding box center [378, 263] width 183 height 18
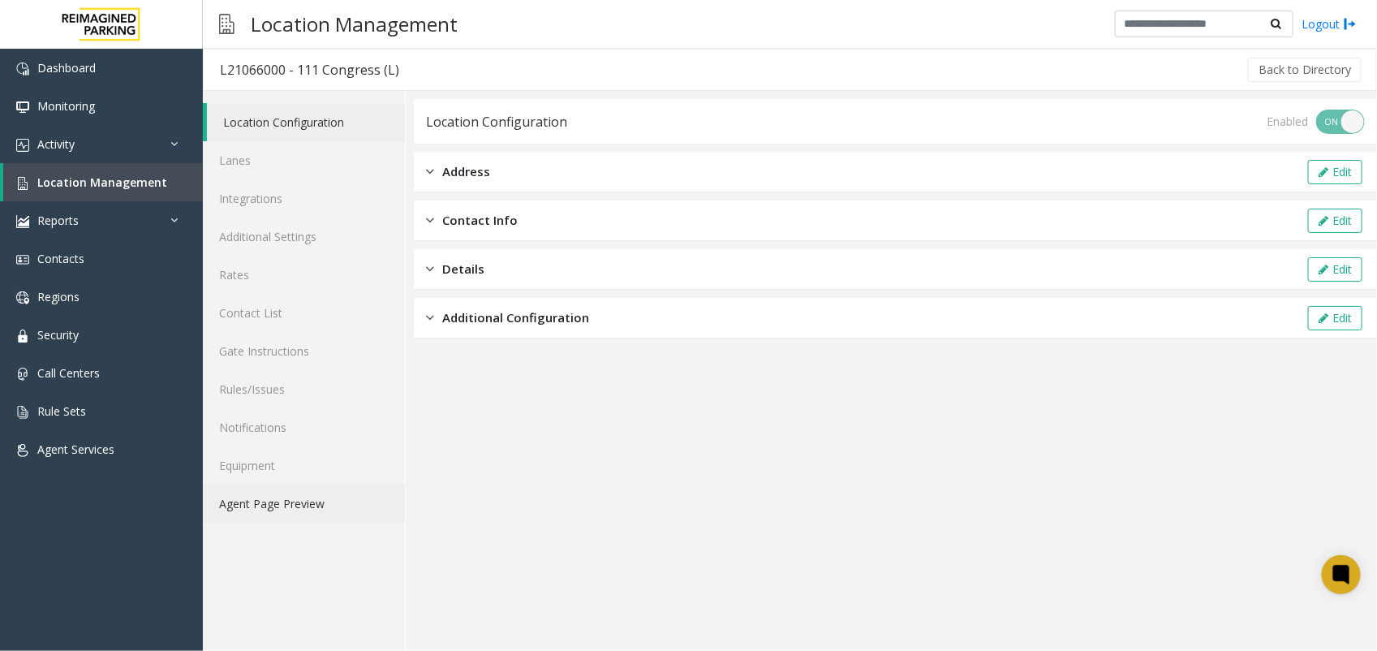
click at [299, 493] on link "Agent Page Preview" at bounding box center [304, 503] width 202 height 38
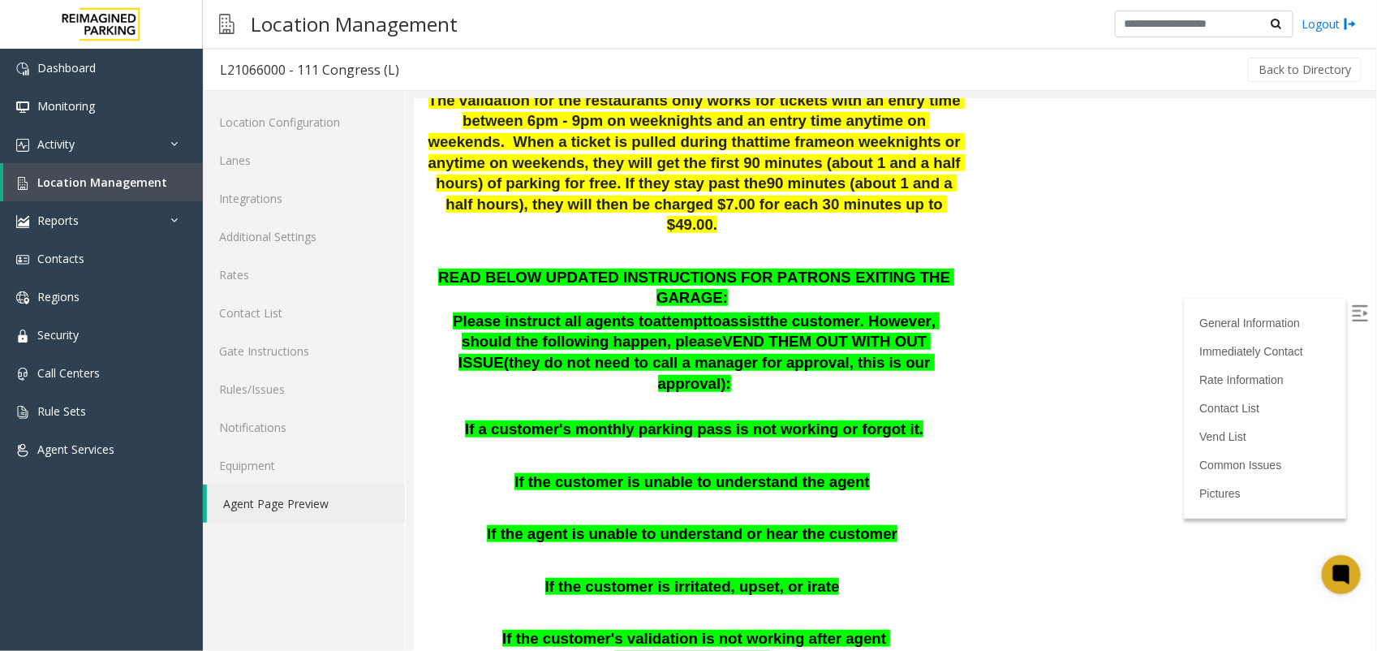
scroll to position [710, 0]
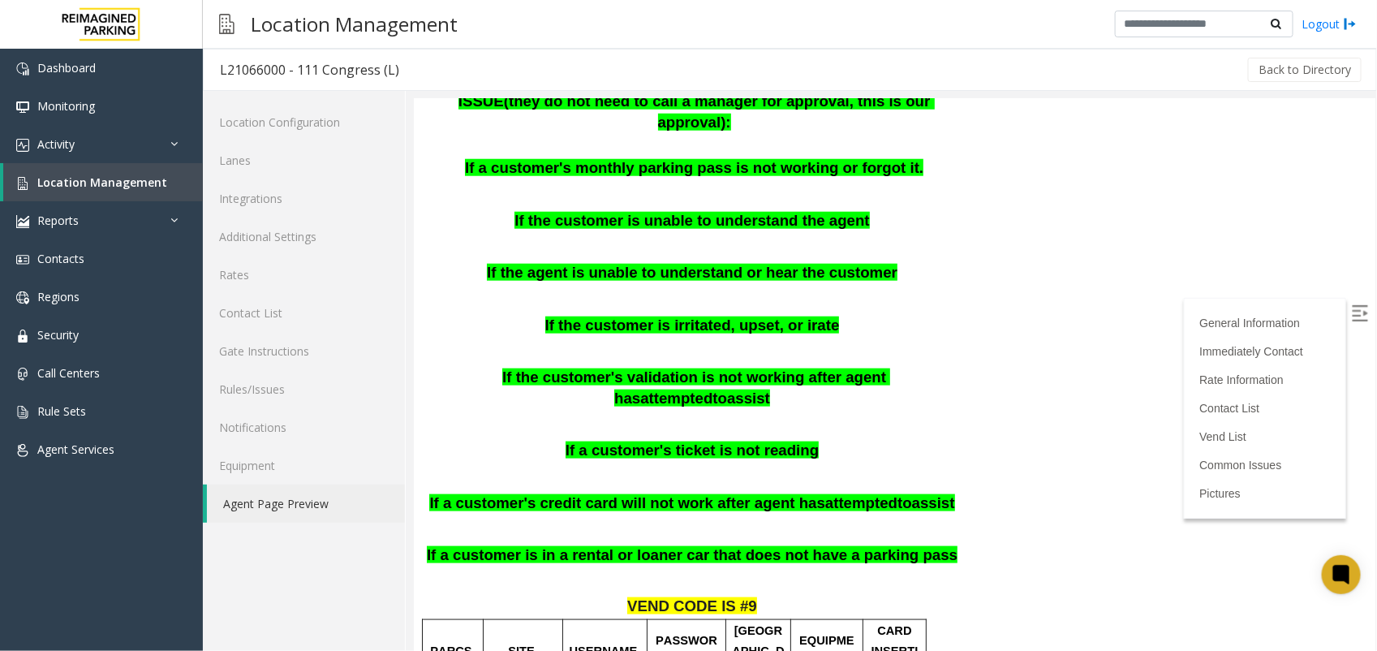
click at [1352, 309] on label at bounding box center [1361, 315] width 24 height 24
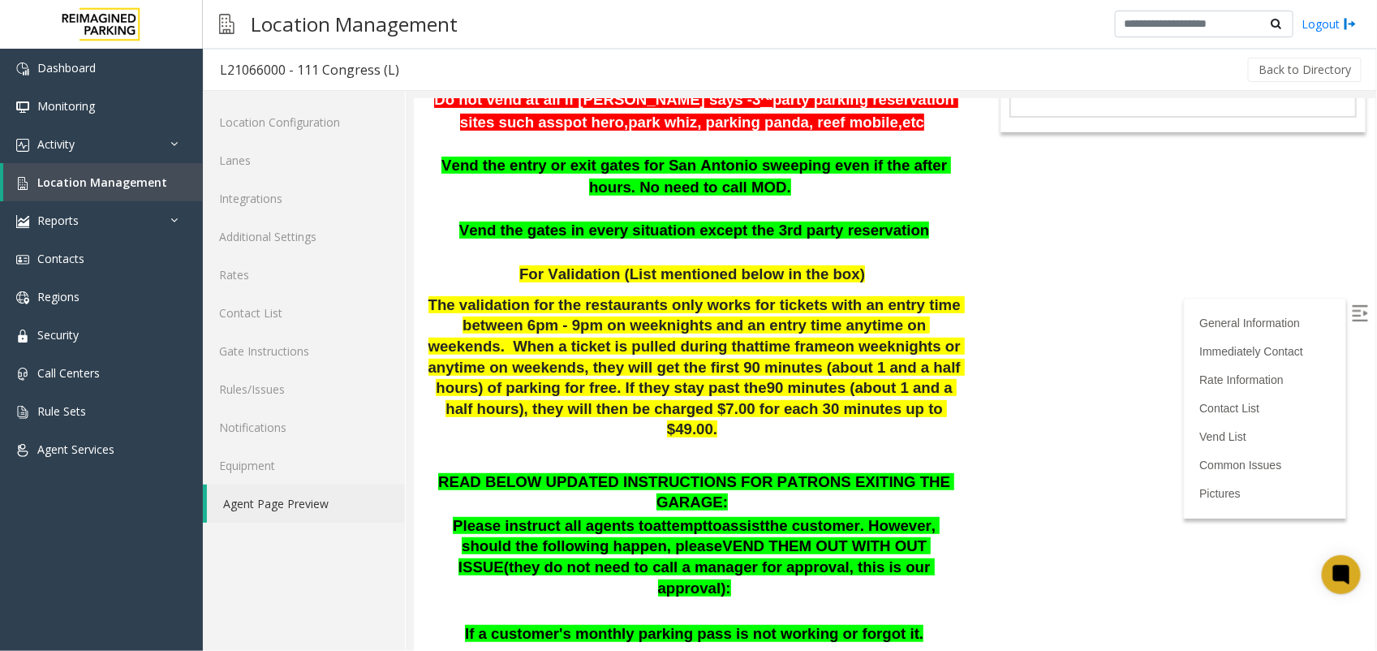
scroll to position [0, 0]
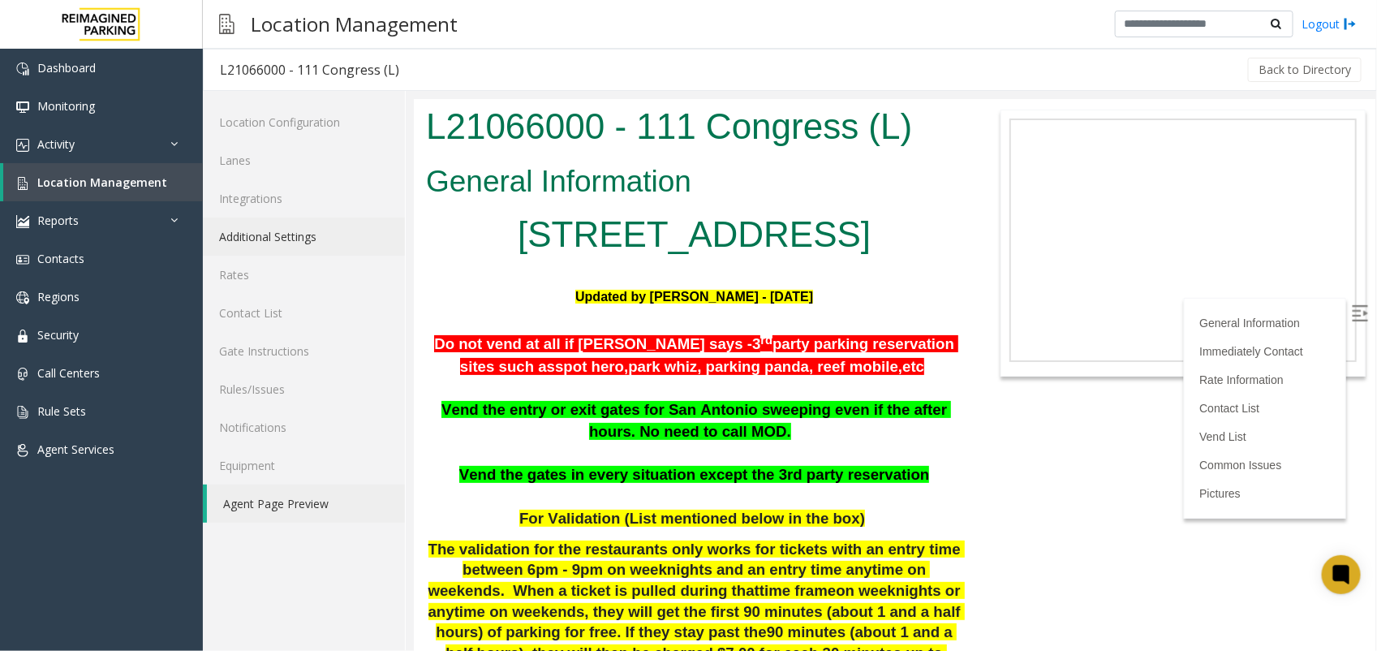
click at [301, 240] on link "Additional Settings" at bounding box center [304, 236] width 202 height 38
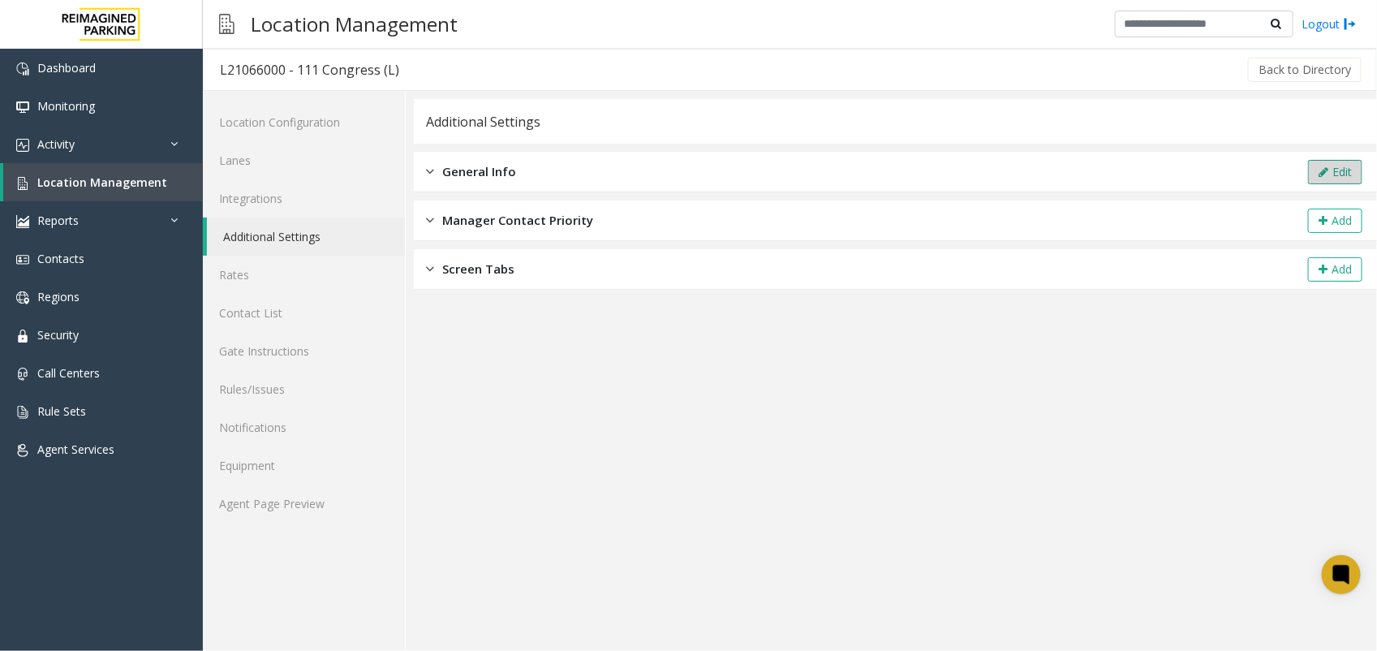
click at [1337, 165] on button "Edit" at bounding box center [1335, 172] width 54 height 24
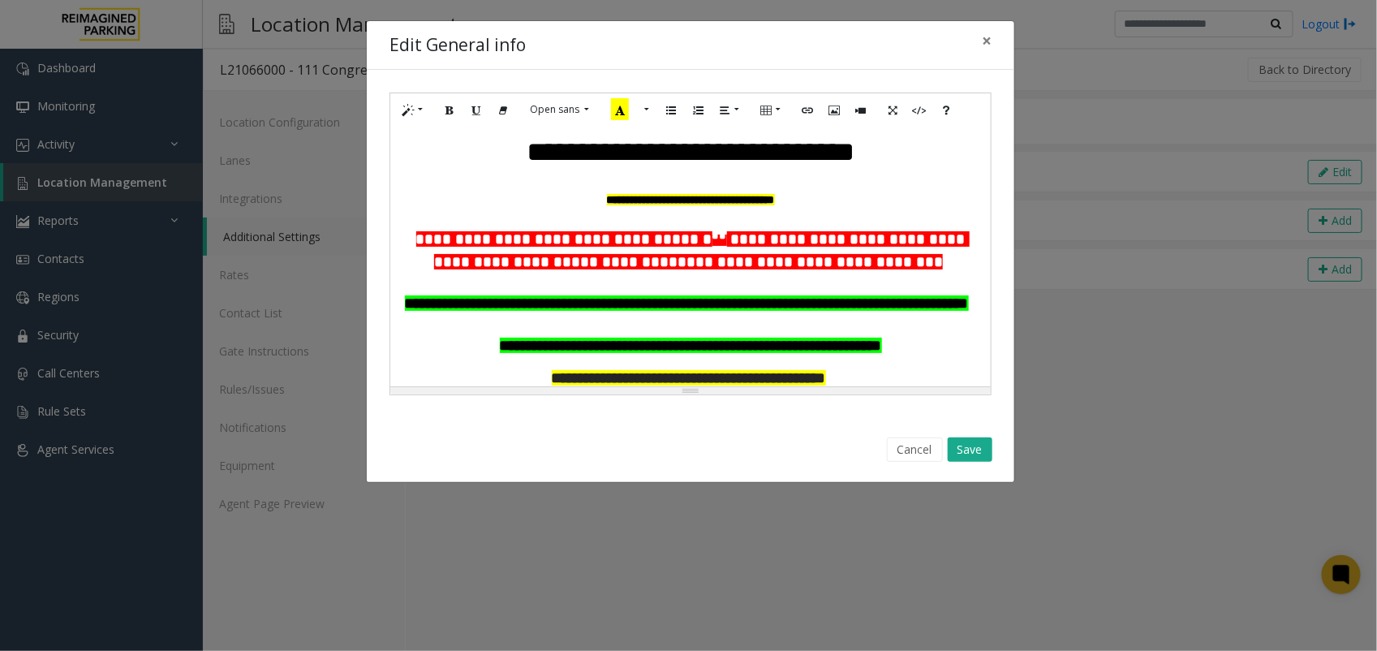
scroll to position [101, 0]
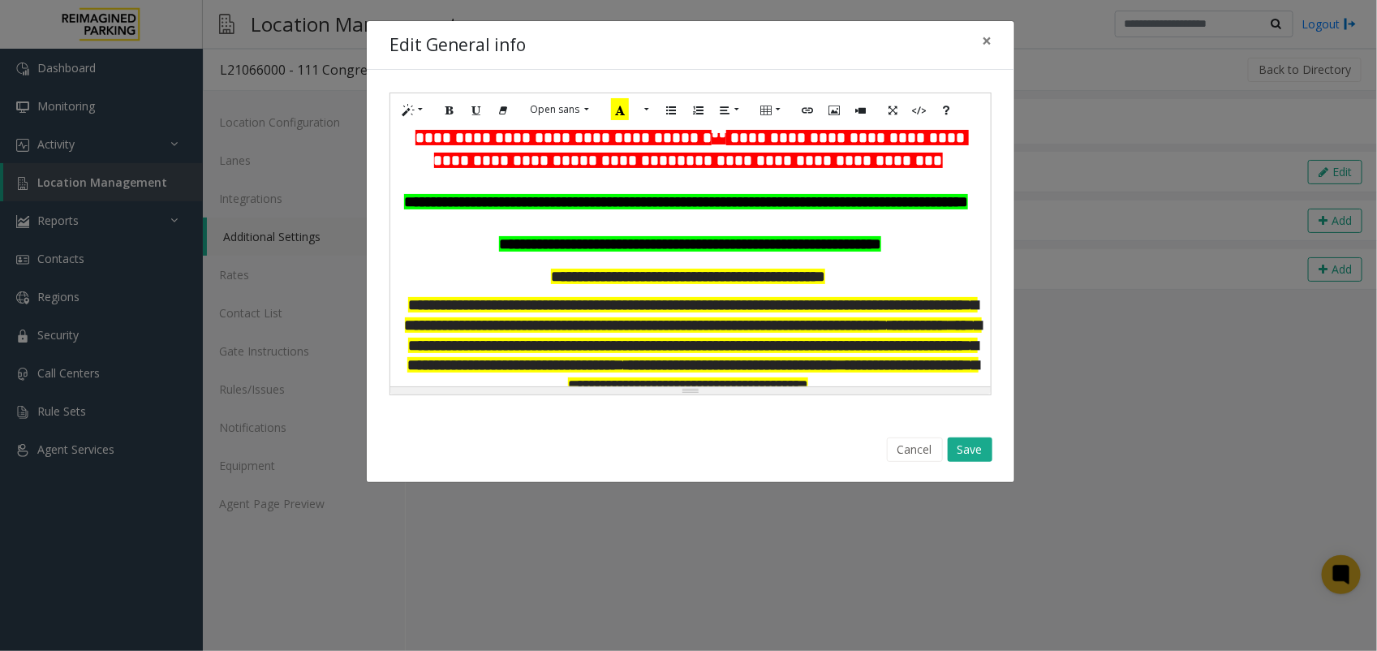
click at [753, 213] on p "**********" at bounding box center [689, 201] width 583 height 21
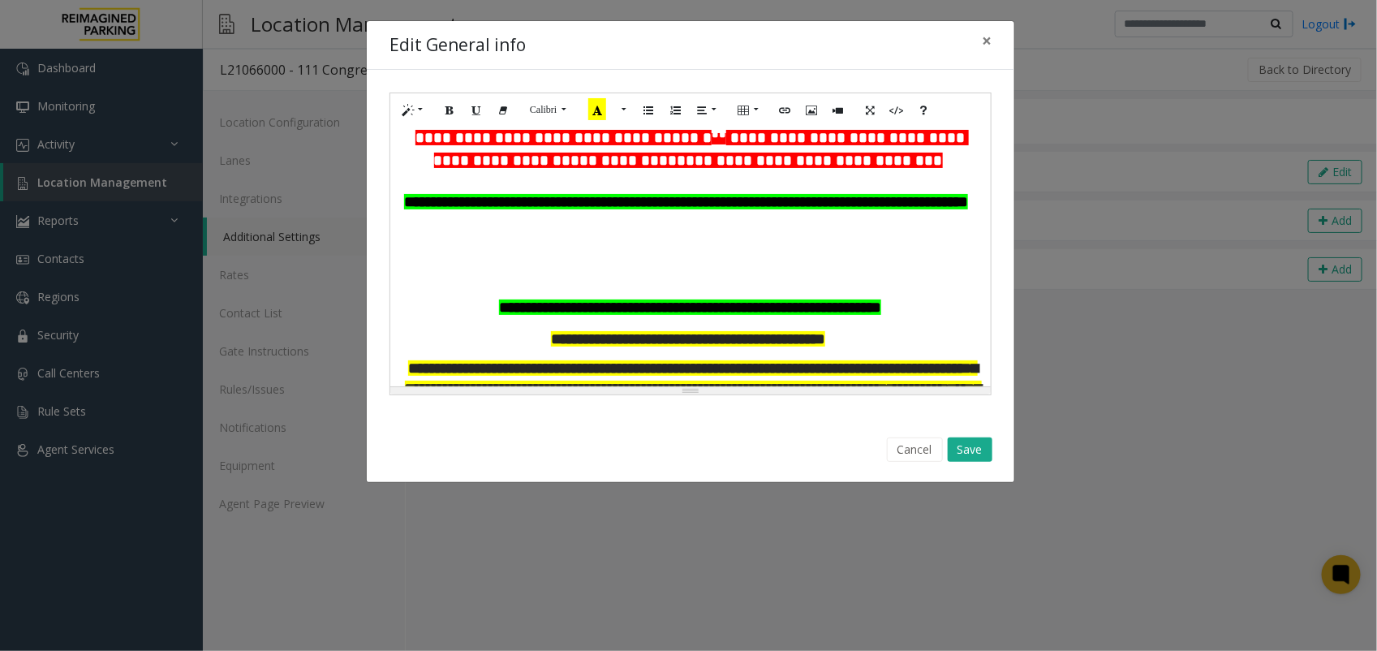
paste div
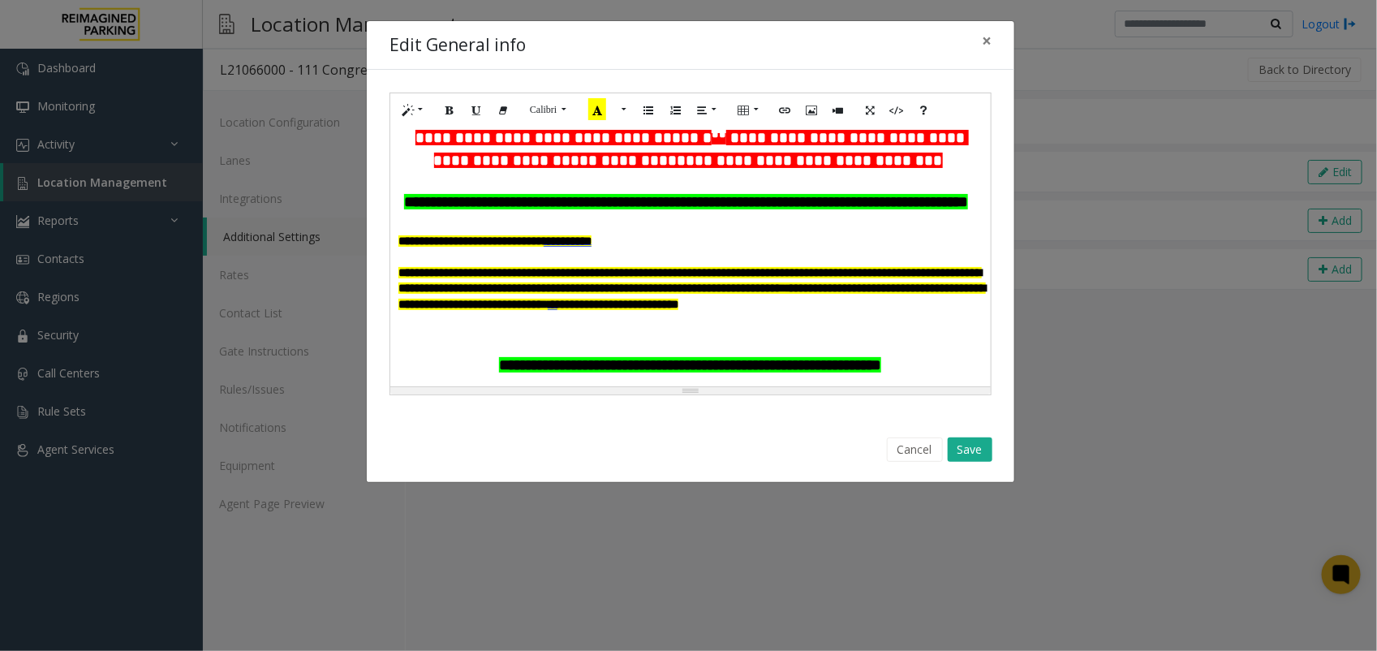
click at [572, 333] on p at bounding box center [689, 322] width 583 height 21
click at [518, 355] on p at bounding box center [689, 343] width 583 height 21
click at [569, 333] on p at bounding box center [689, 322] width 583 height 21
click at [773, 312] on p "**********" at bounding box center [689, 288] width 583 height 47
click at [976, 445] on button "Save" at bounding box center [970, 449] width 45 height 24
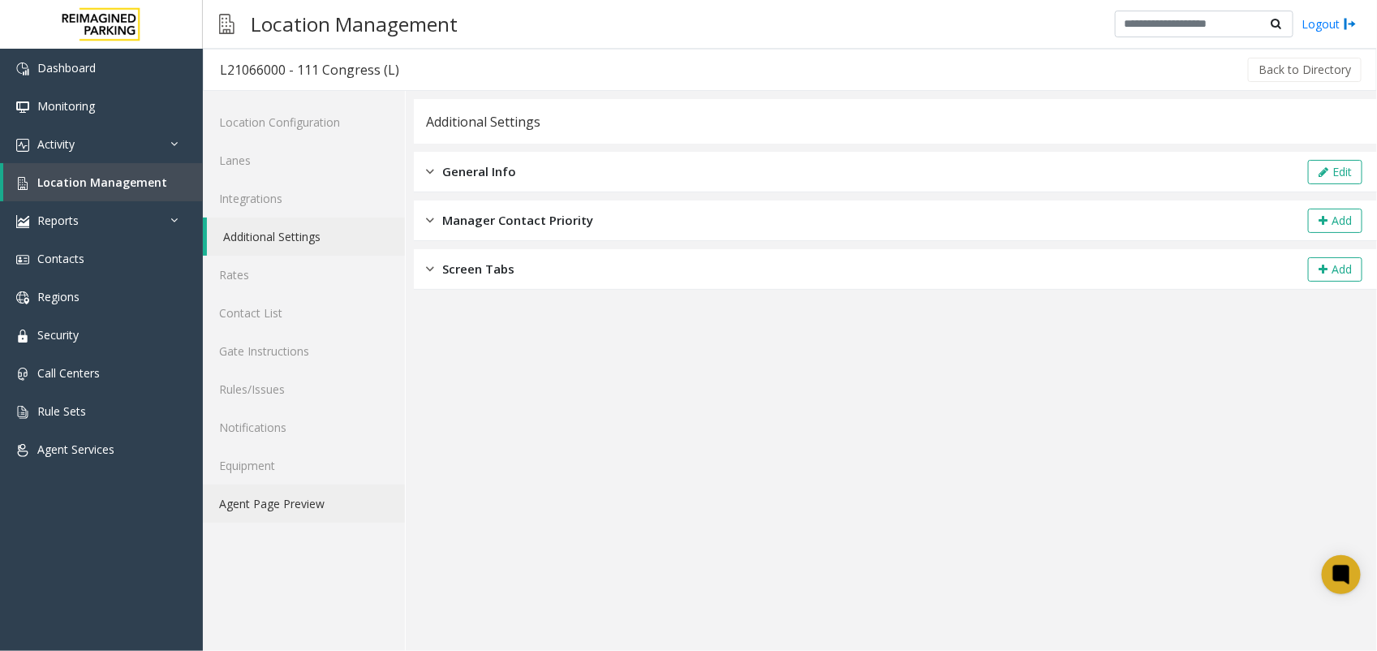
click at [310, 500] on link "Agent Page Preview" at bounding box center [304, 503] width 202 height 38
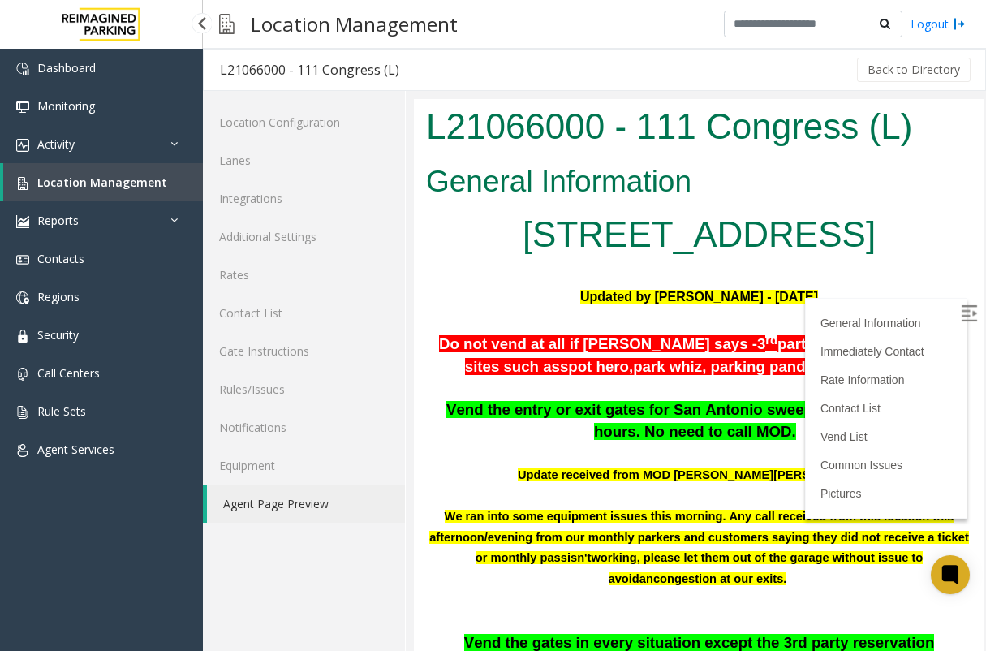
click at [156, 199] on link "Location Management" at bounding box center [103, 182] width 200 height 38
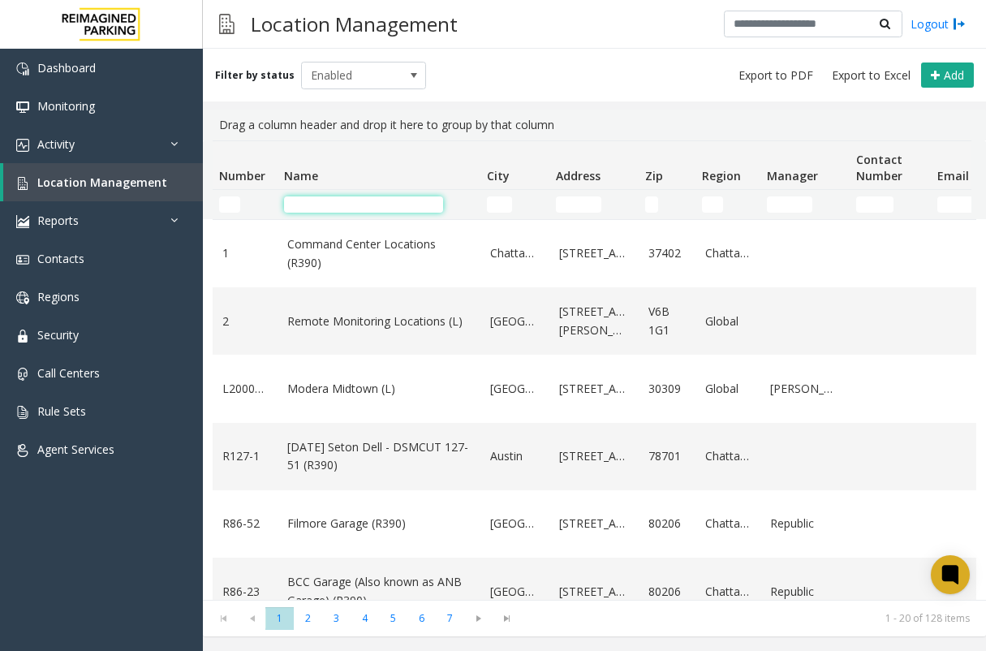
click at [337, 207] on input "Name Filter" at bounding box center [363, 204] width 159 height 16
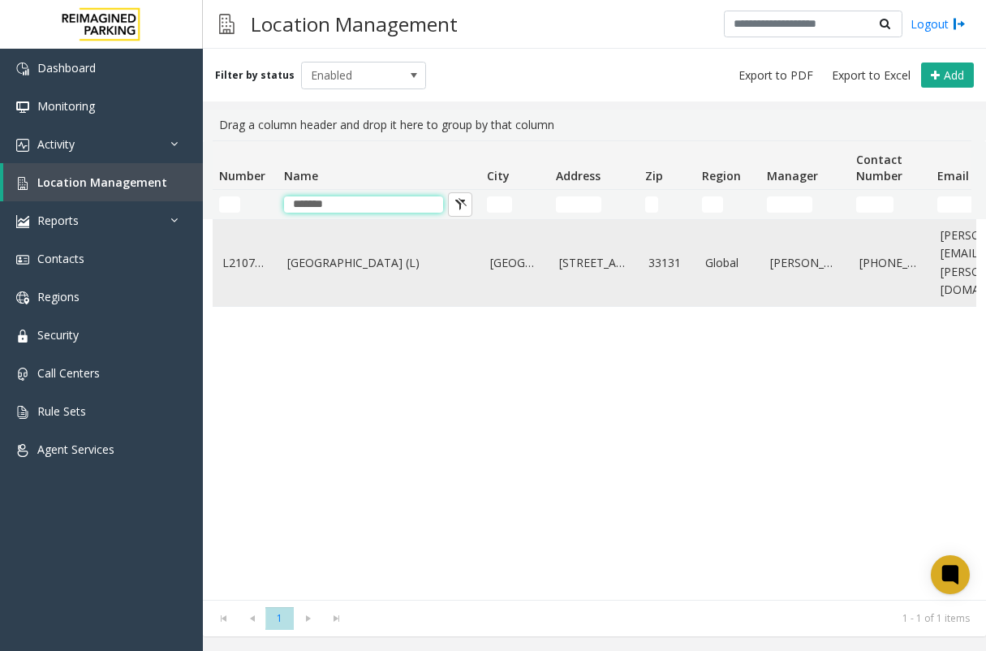
type input "*******"
click at [395, 243] on td "[GEOGRAPHIC_DATA] (L)" at bounding box center [378, 263] width 203 height 86
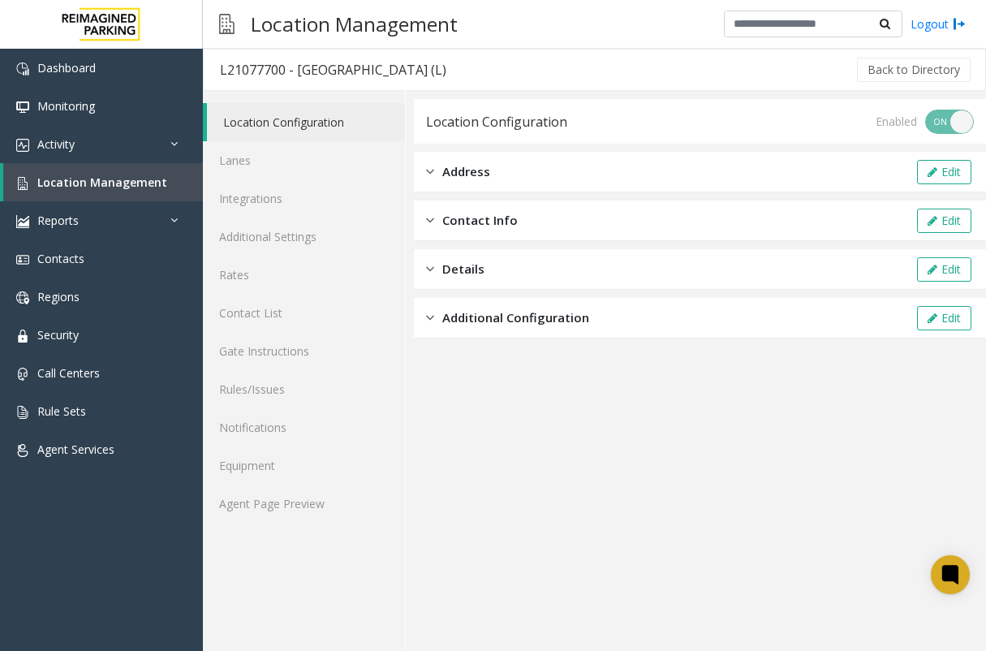
drag, startPoint x: 452, startPoint y: 66, endPoint x: 216, endPoint y: 78, distance: 236.4
click at [216, 78] on h3 "L21077700 - One Biscayne Tower (L)" at bounding box center [333, 69] width 259 height 37
copy div "L21077700 - One Biscayne Tower (L)"
